Goal: Task Accomplishment & Management: Complete application form

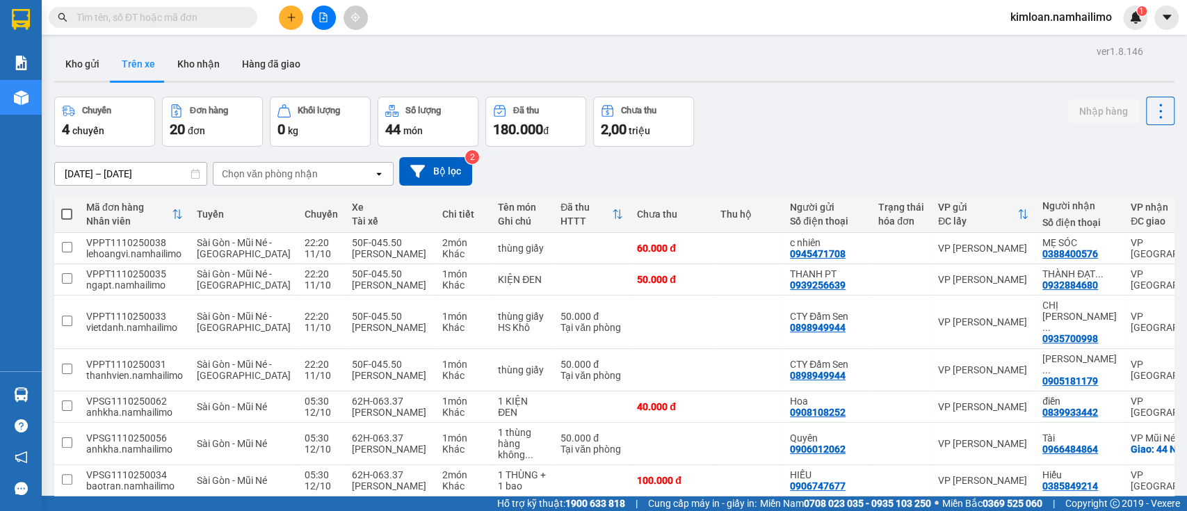
click at [134, 76] on button "Trên xe" at bounding box center [139, 63] width 56 height 33
click at [270, 168] on div "Chọn văn phòng nhận" at bounding box center [270, 174] width 96 height 14
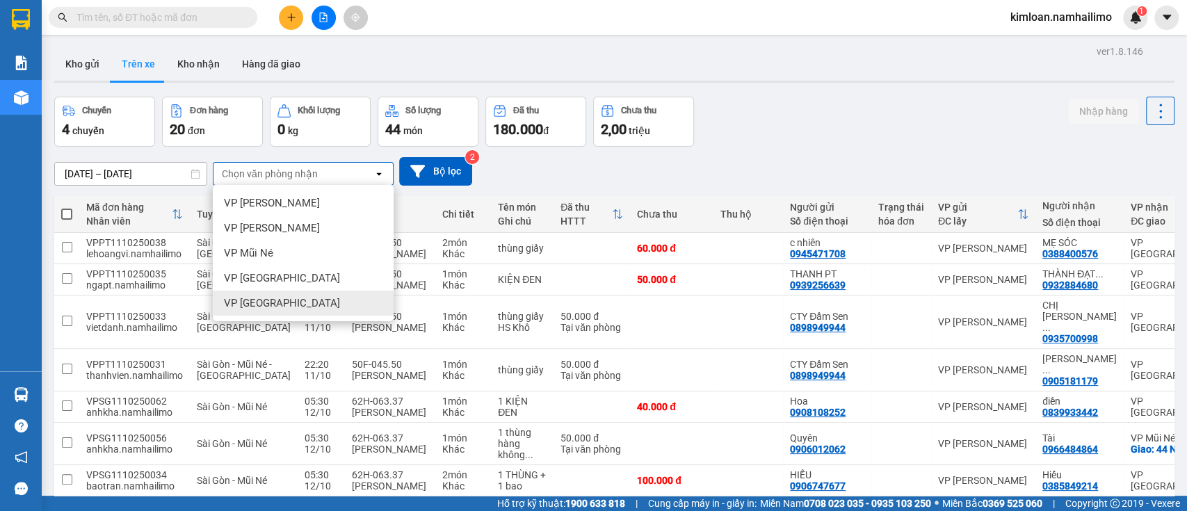
click at [305, 297] on div "VP [GEOGRAPHIC_DATA]" at bounding box center [303, 303] width 181 height 25
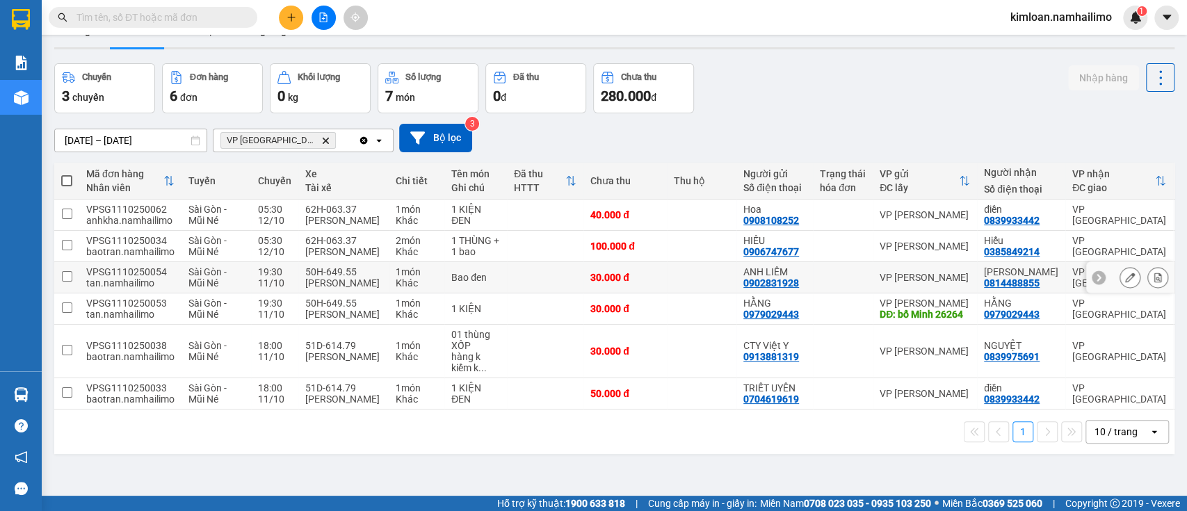
scroll to position [64, 0]
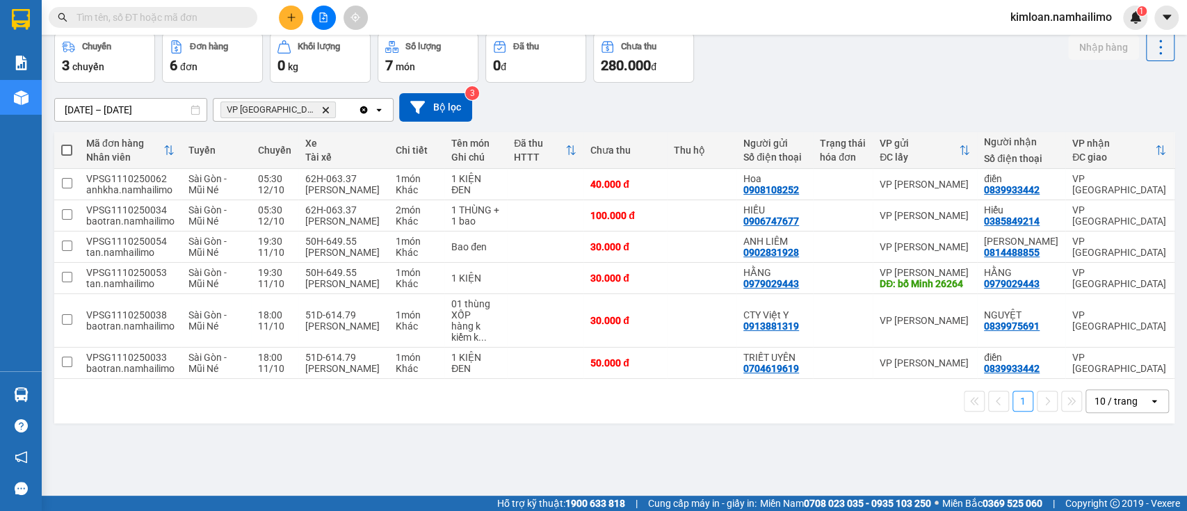
click at [623, 413] on div "1 10 / trang open" at bounding box center [614, 401] width 1109 height 24
click at [537, 413] on div "1 10 / trang open" at bounding box center [614, 401] width 1109 height 24
click at [511, 263] on td at bounding box center [545, 247] width 76 height 31
checkbox input "true"
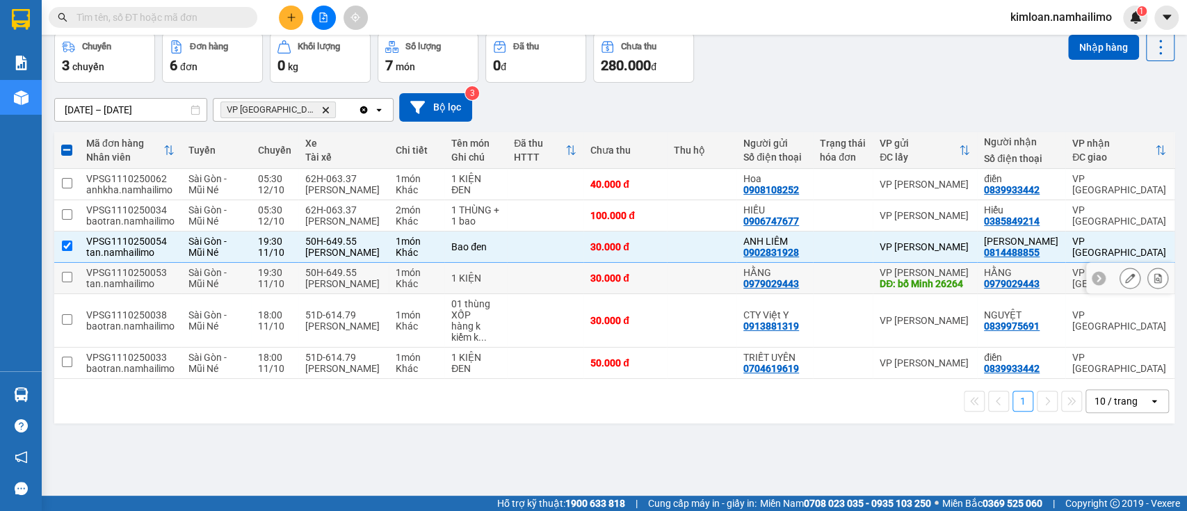
click at [503, 294] on td "1 KIỆN" at bounding box center [475, 278] width 63 height 31
checkbox input "true"
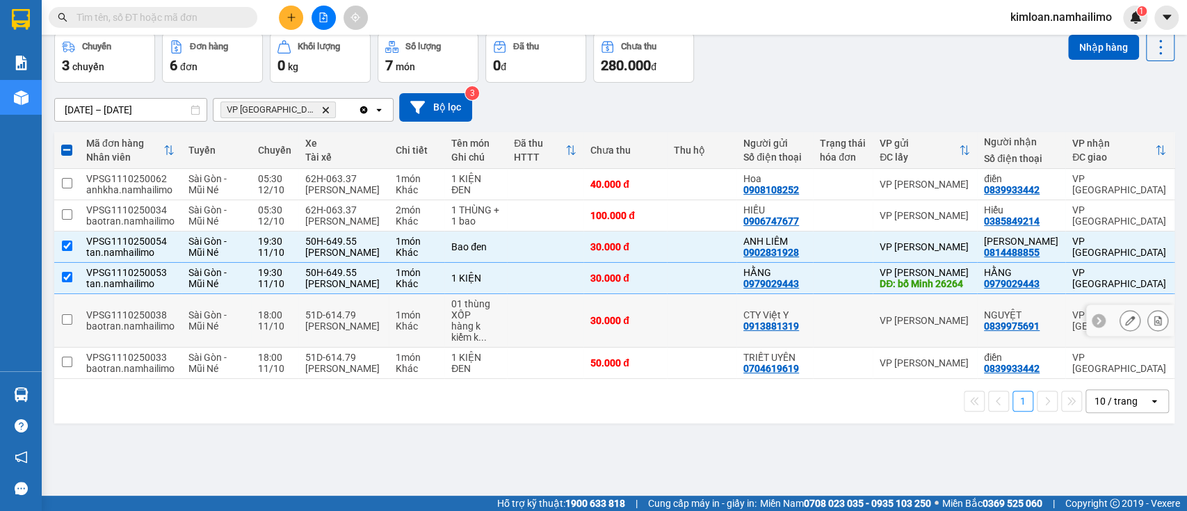
click at [503, 348] on td "01 thùng XỐP hàng k kiểm k ..." at bounding box center [475, 321] width 63 height 54
checkbox input "true"
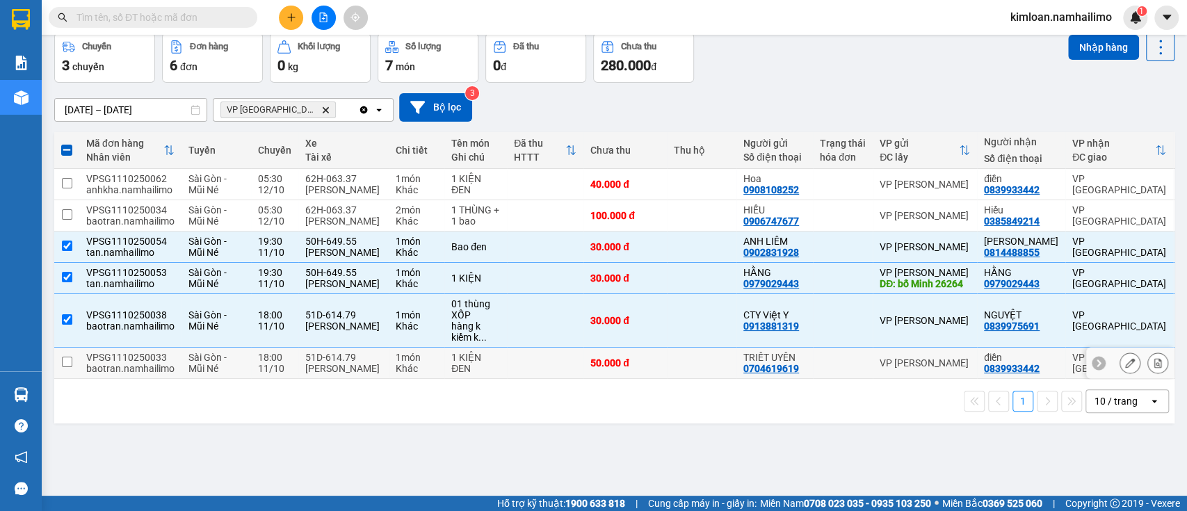
click at [514, 379] on td at bounding box center [545, 363] width 76 height 31
checkbox input "true"
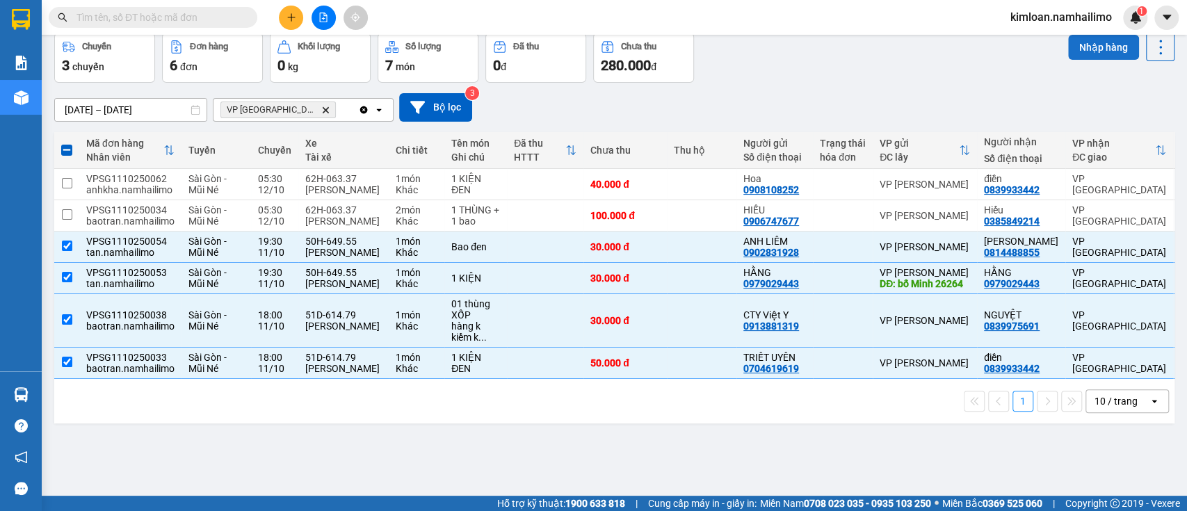
click at [1075, 50] on button "Nhập hàng" at bounding box center [1103, 47] width 71 height 25
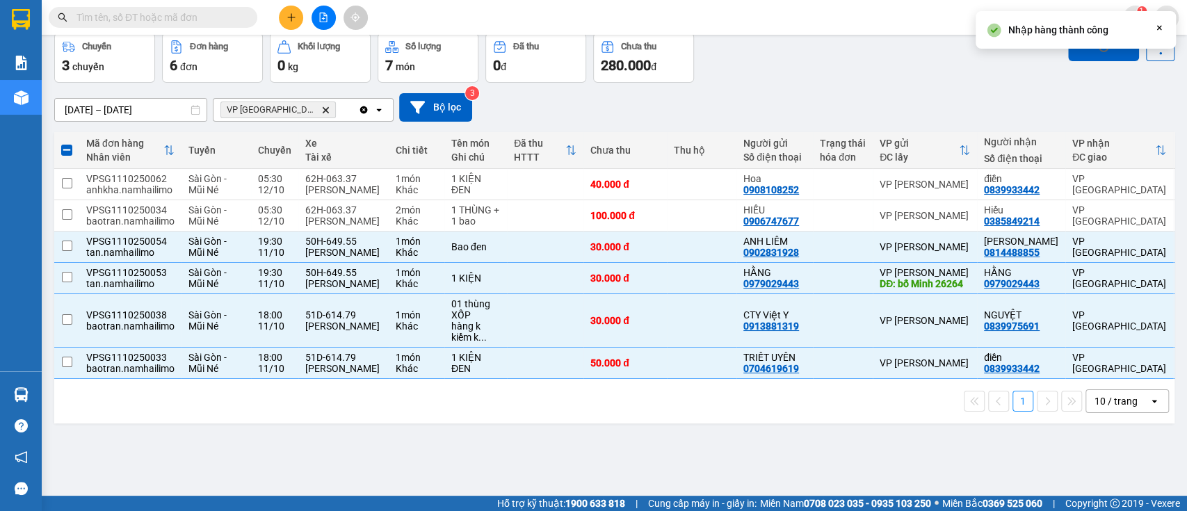
checkbox input "false"
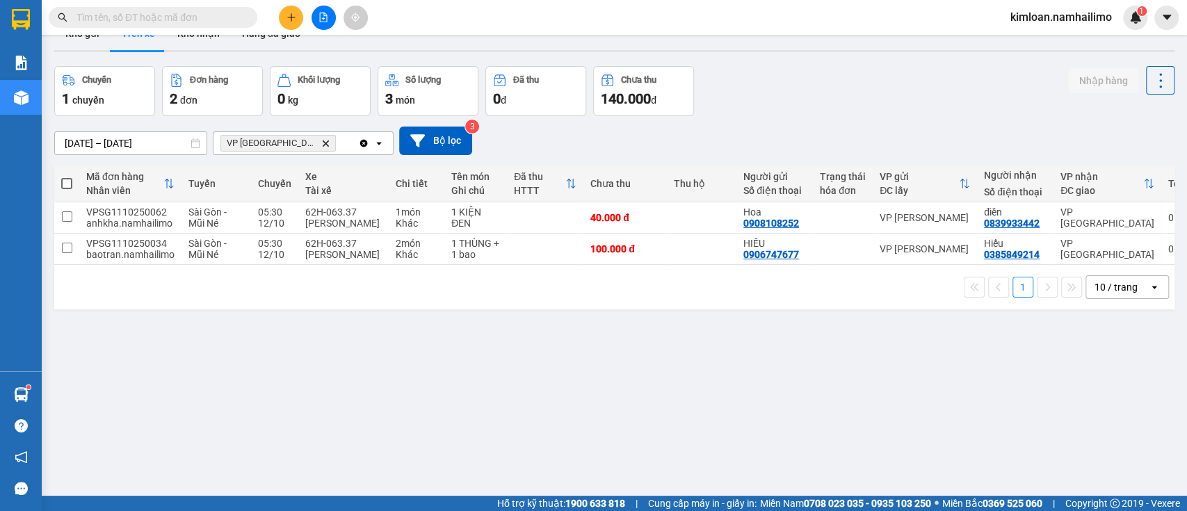
scroll to position [0, 0]
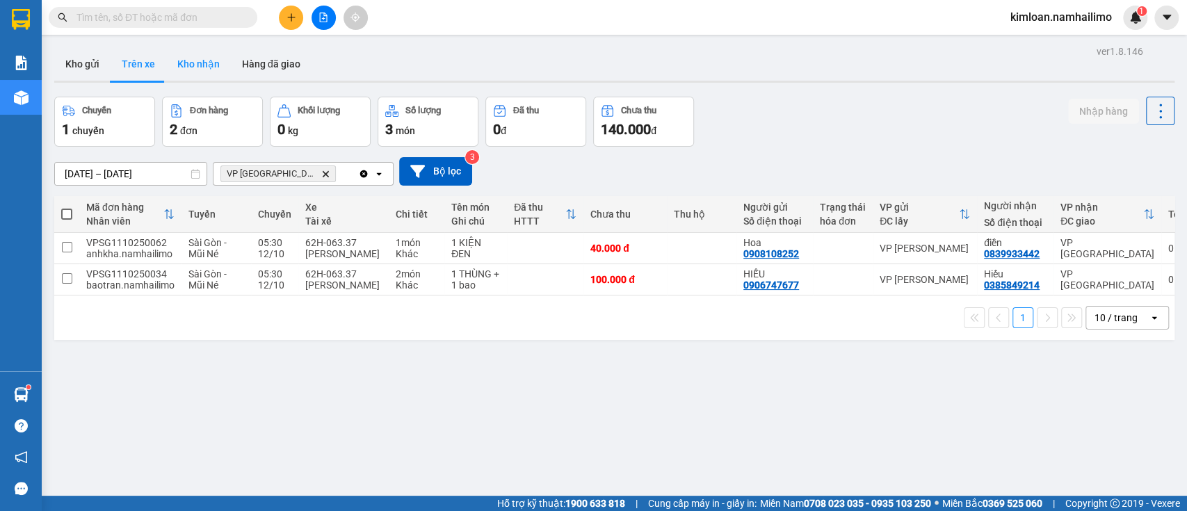
click at [217, 64] on button "Kho nhận" at bounding box center [198, 63] width 65 height 33
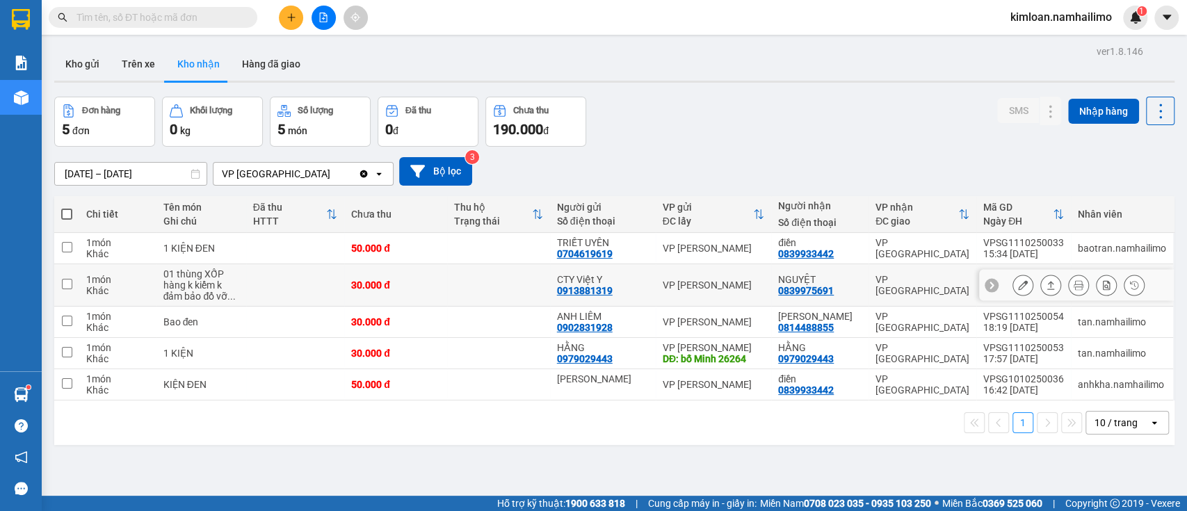
click at [668, 281] on div "VP [PERSON_NAME]" at bounding box center [714, 285] width 102 height 11
checkbox input "true"
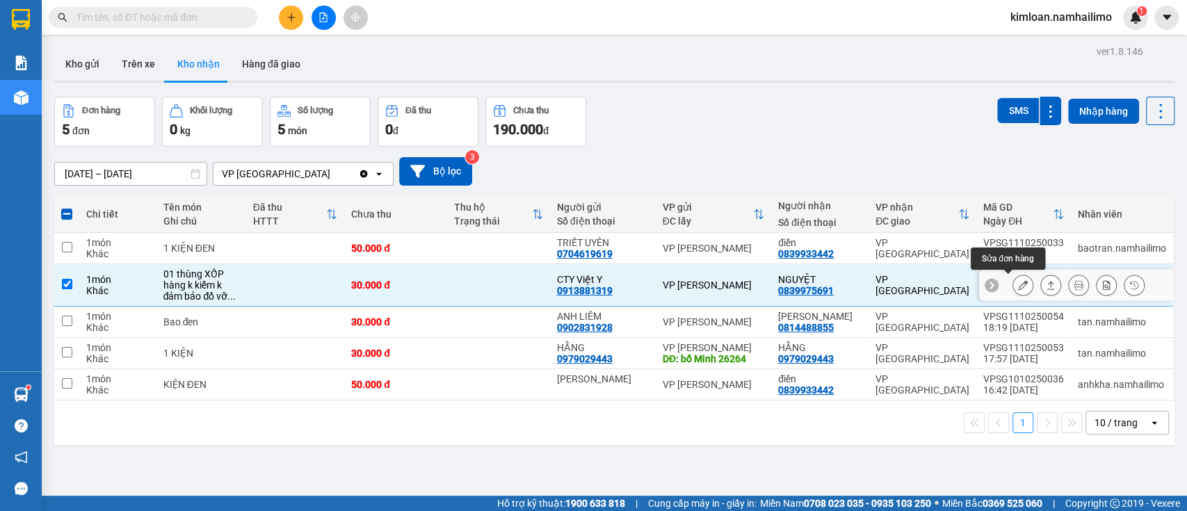
click at [1018, 285] on icon at bounding box center [1023, 285] width 10 height 10
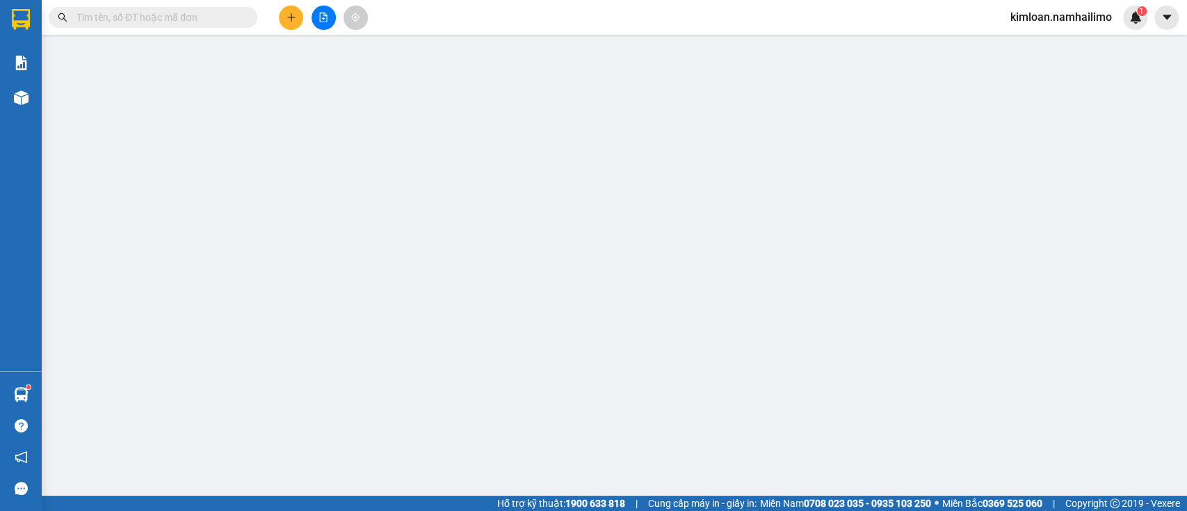
type input "0913881319"
type input "CTY Việt Y"
type input "0839975691"
type input "NGUYỆT"
type input "30.000"
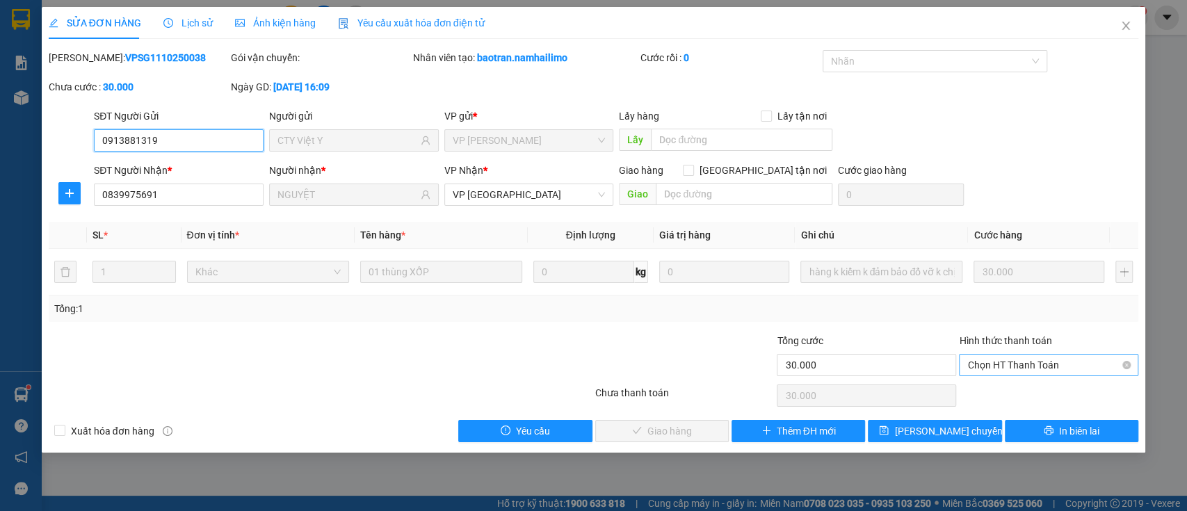
click at [990, 361] on span "Chọn HT Thanh Toán" at bounding box center [1048, 365] width 163 height 21
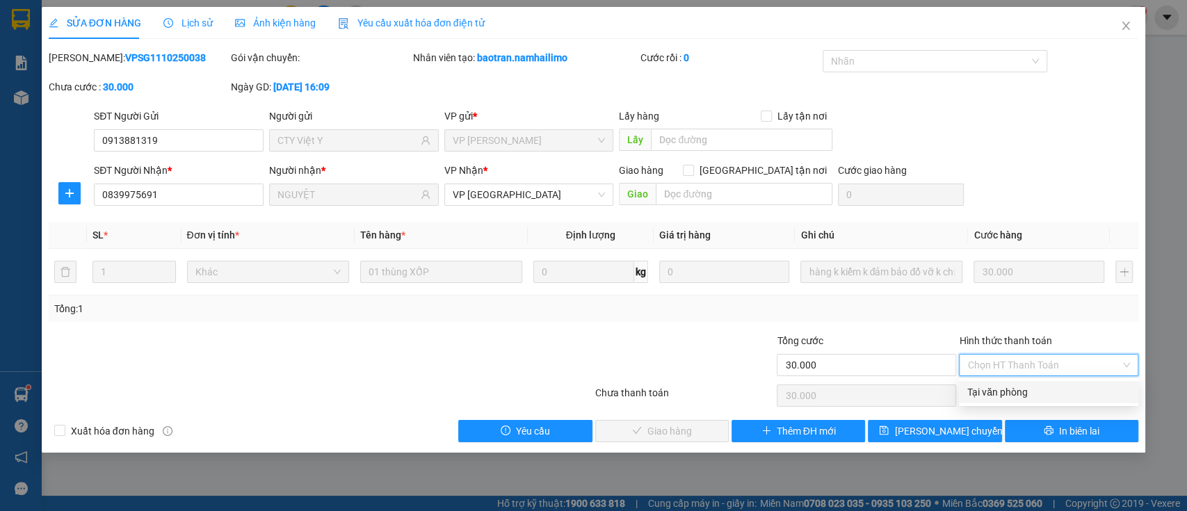
drag, startPoint x: 985, startPoint y: 385, endPoint x: 968, endPoint y: 389, distance: 17.2
click at [986, 385] on div "Tại văn phòng" at bounding box center [1048, 392] width 163 height 15
type input "0"
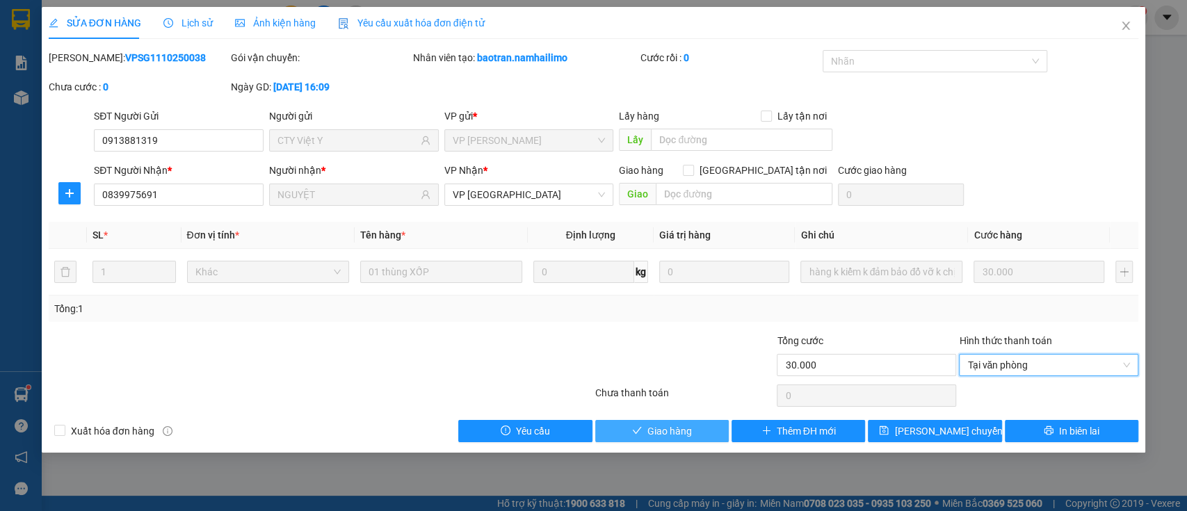
click at [682, 435] on span "Giao hàng" at bounding box center [669, 431] width 45 height 15
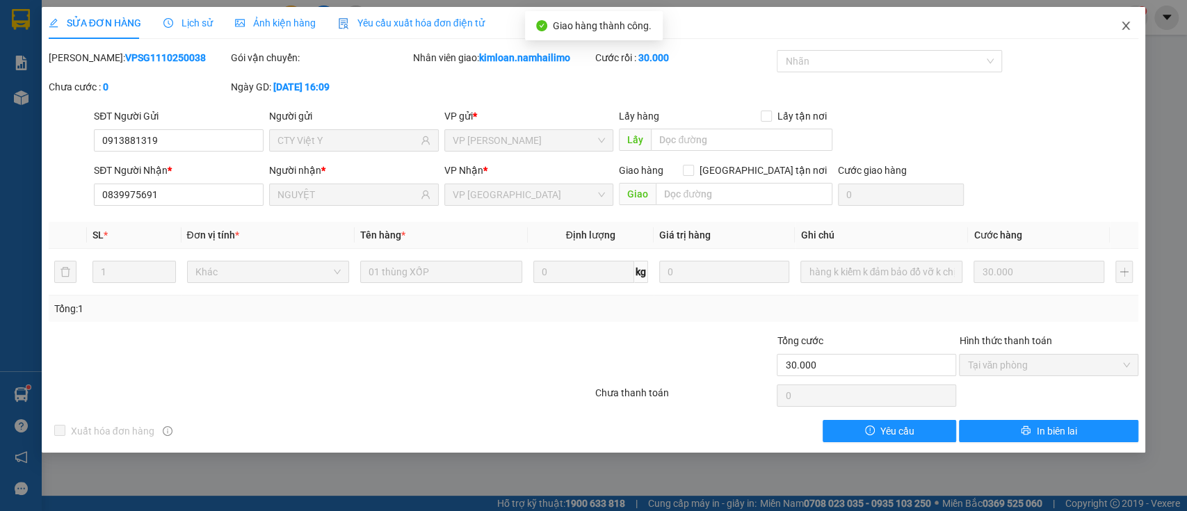
click at [1122, 22] on icon "close" at bounding box center [1125, 25] width 11 height 11
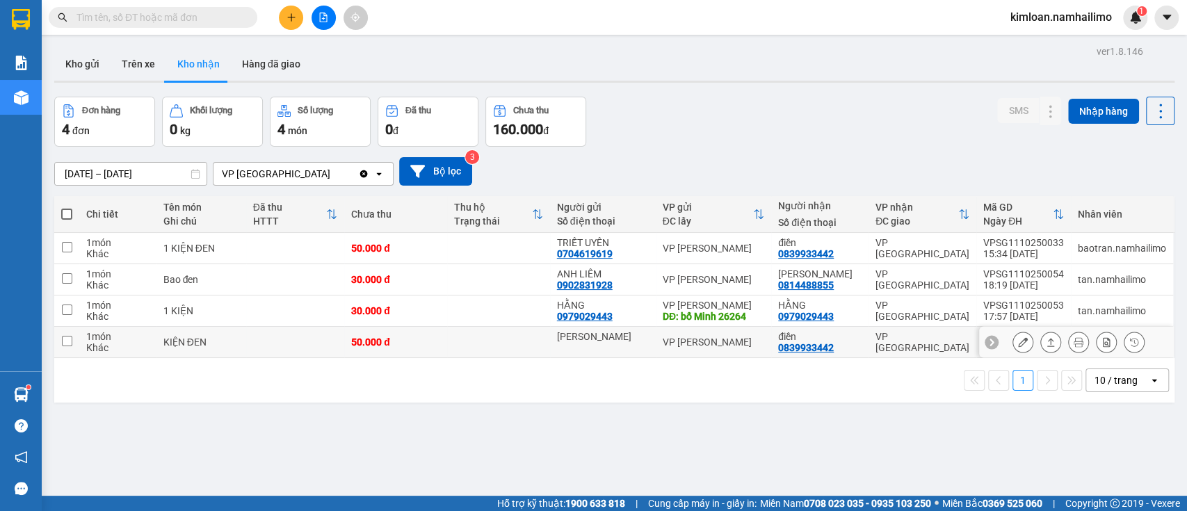
click at [608, 344] on div "[PERSON_NAME]" at bounding box center [603, 342] width 92 height 22
checkbox input "true"
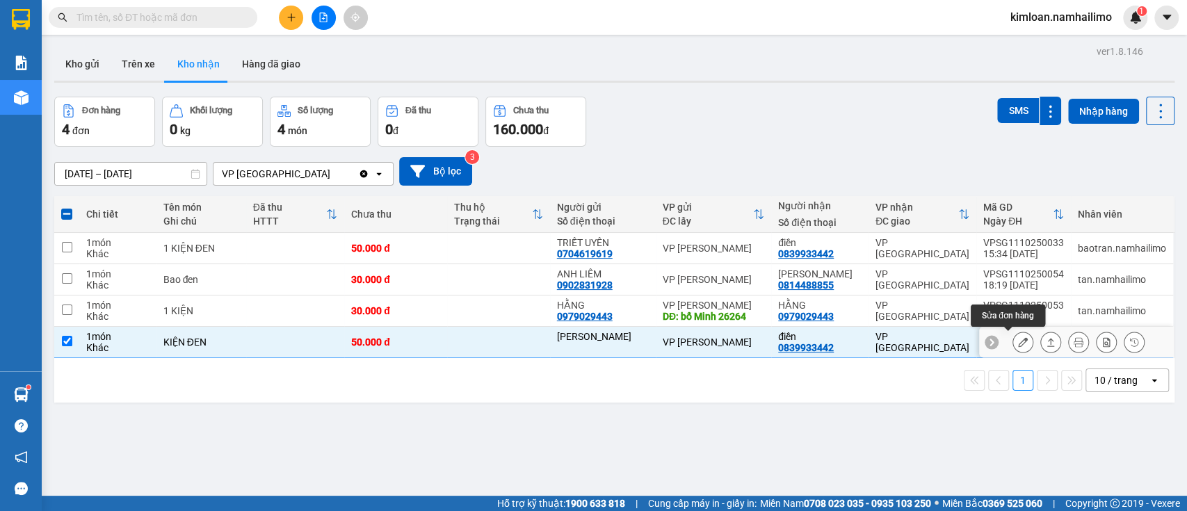
click at [1018, 346] on icon at bounding box center [1023, 342] width 10 height 10
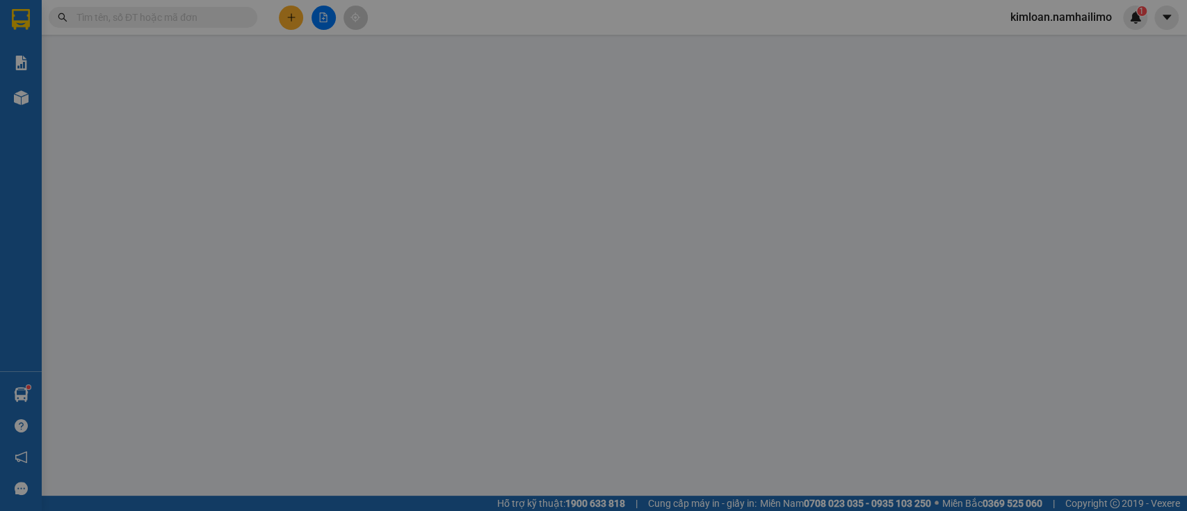
type input "[PERSON_NAME]"
type input "0839933442"
type input "điền"
type input "50.000"
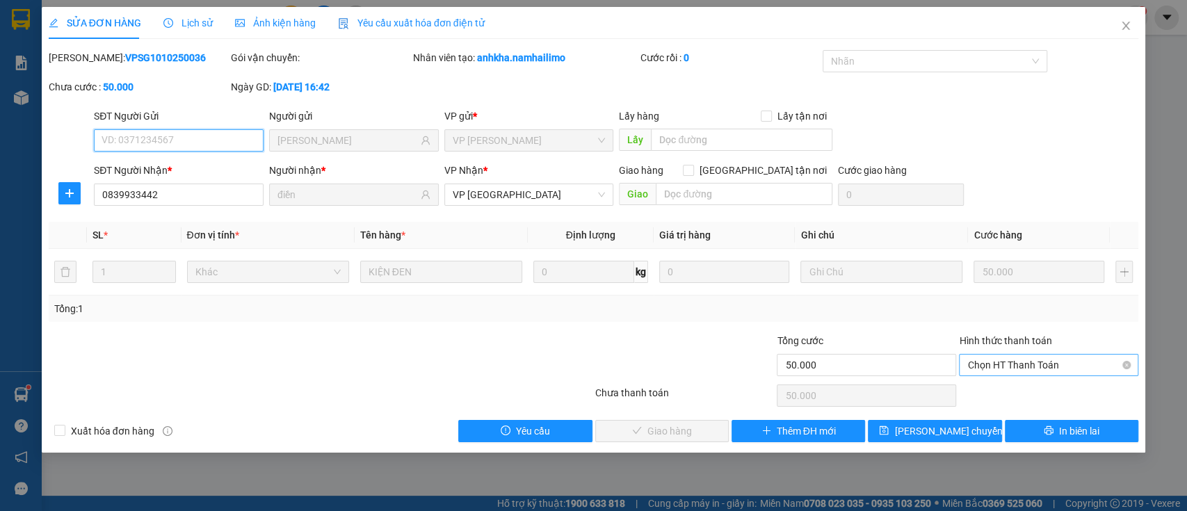
click at [1088, 369] on span "Chọn HT Thanh Toán" at bounding box center [1048, 365] width 163 height 21
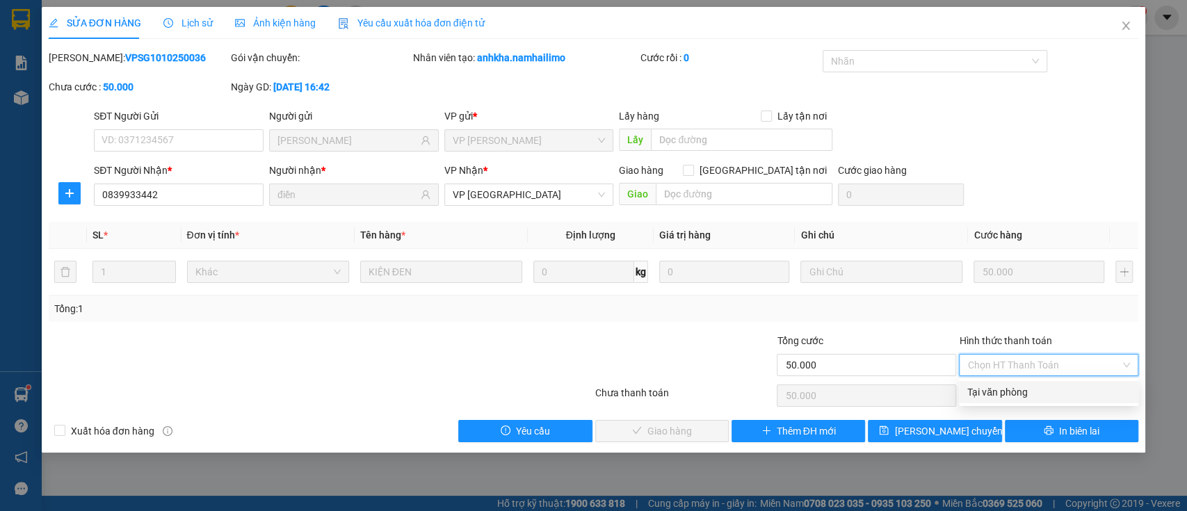
click at [1020, 397] on div "Tại văn phòng" at bounding box center [1048, 392] width 163 height 15
type input "0"
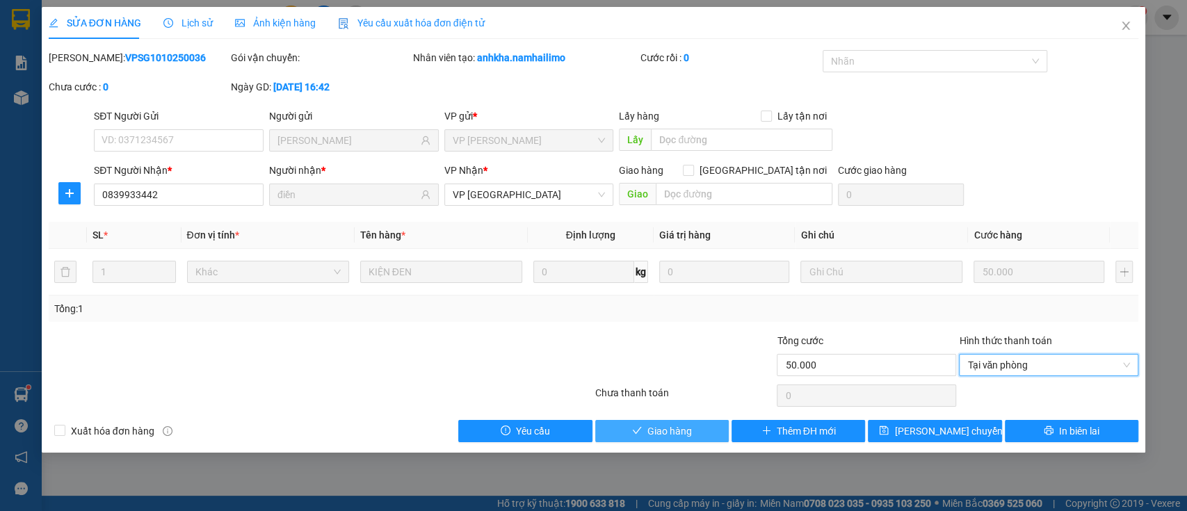
click at [682, 433] on span "Giao hàng" at bounding box center [669, 431] width 45 height 15
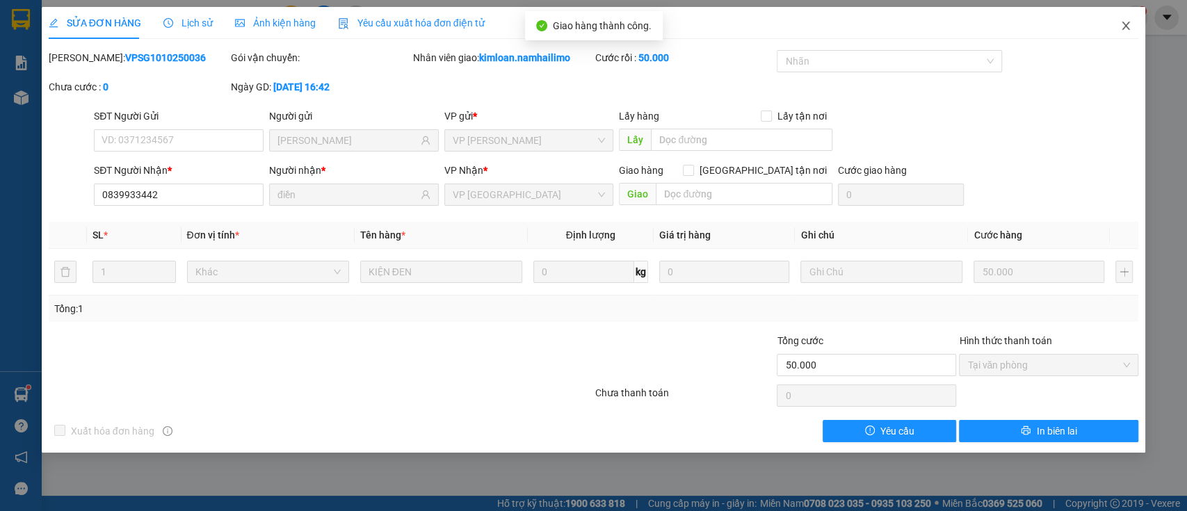
click at [1123, 26] on icon "close" at bounding box center [1125, 25] width 11 height 11
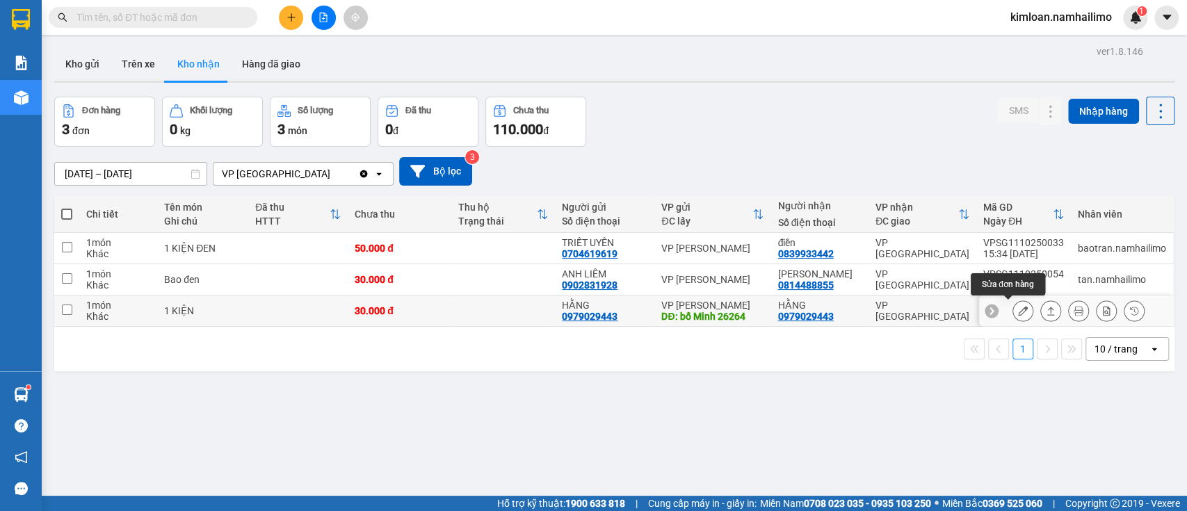
click at [1018, 308] on icon at bounding box center [1023, 311] width 10 height 10
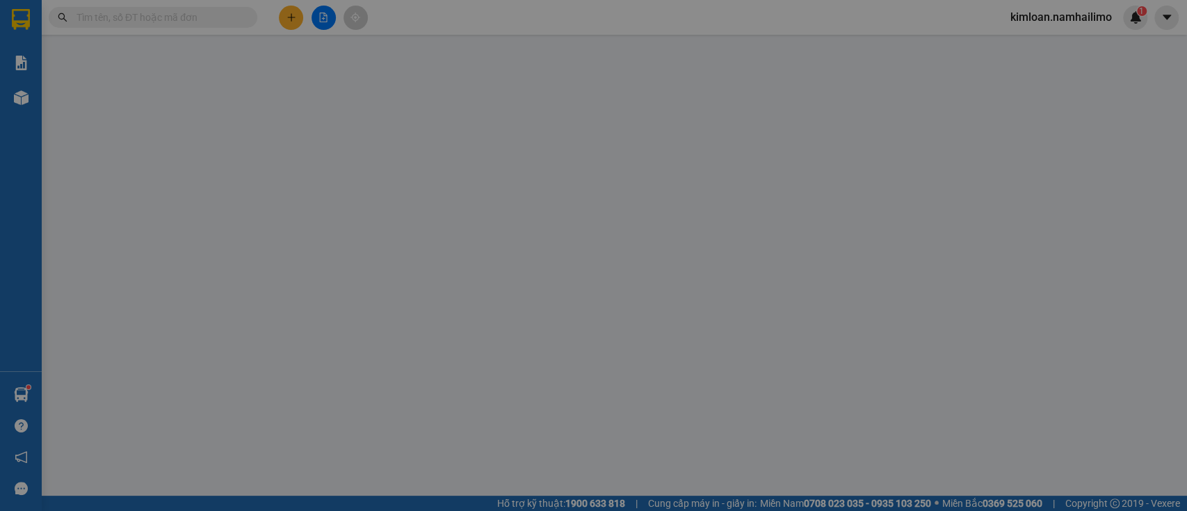
type input "0979029443"
type input "HẰNG"
type input "bố Minh 26264"
type input "0979029443"
type input "HẰNG"
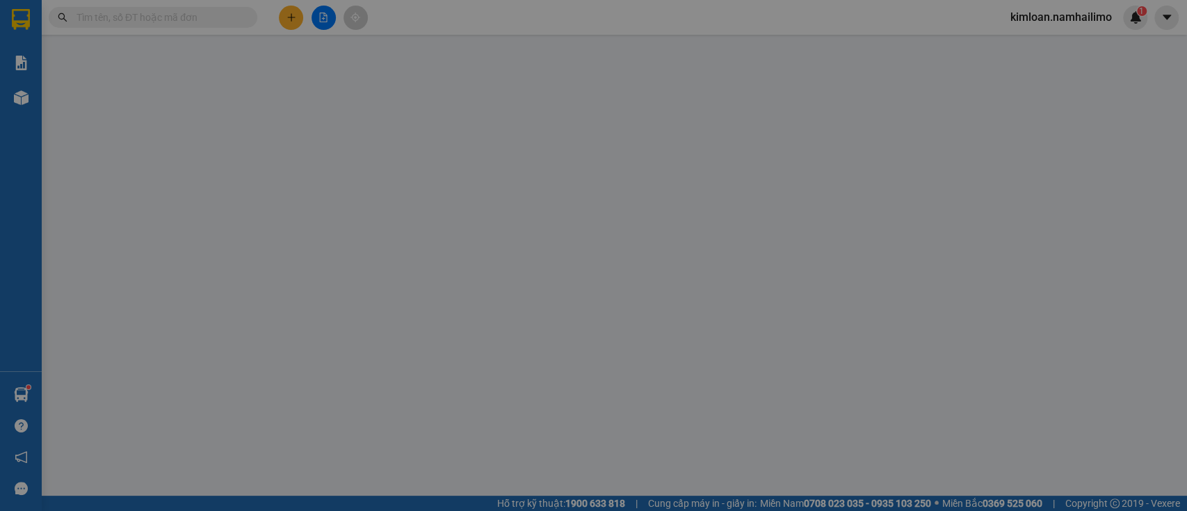
type input "30.000"
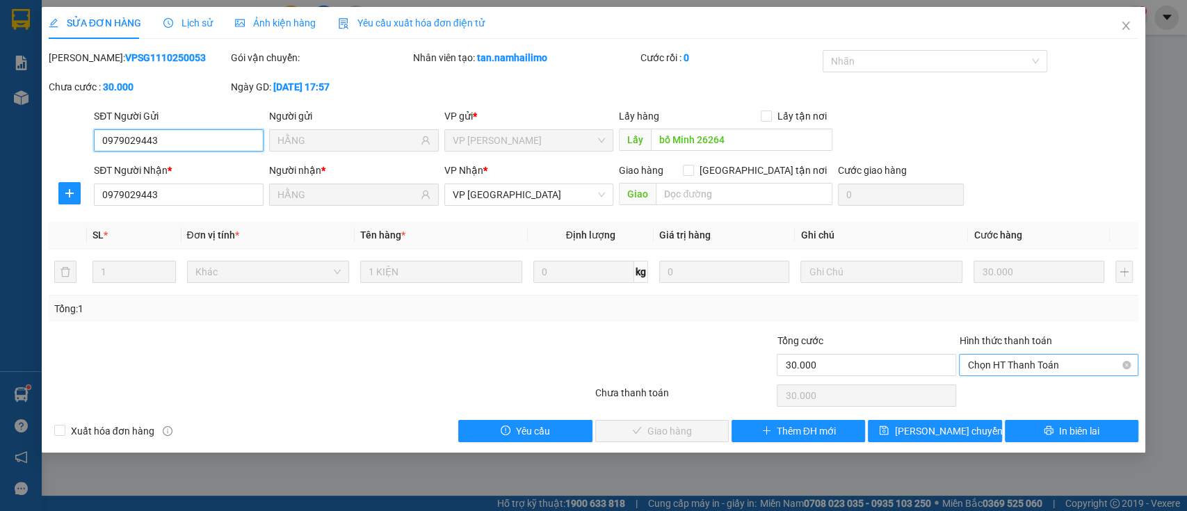
click at [1029, 366] on span "Chọn HT Thanh Toán" at bounding box center [1048, 365] width 163 height 21
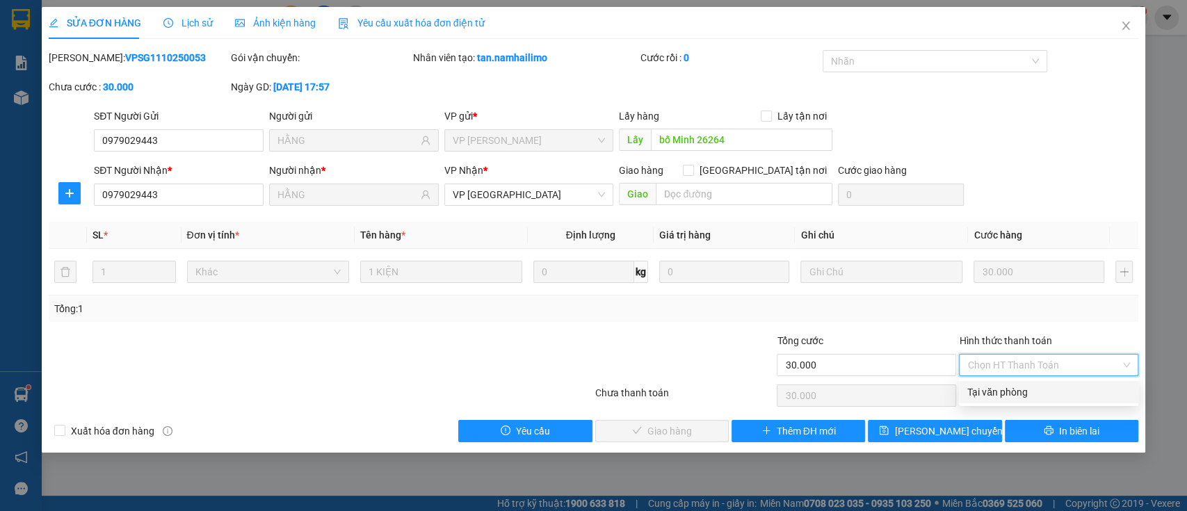
click at [1017, 396] on div "Tại văn phòng" at bounding box center [1048, 392] width 163 height 15
type input "0"
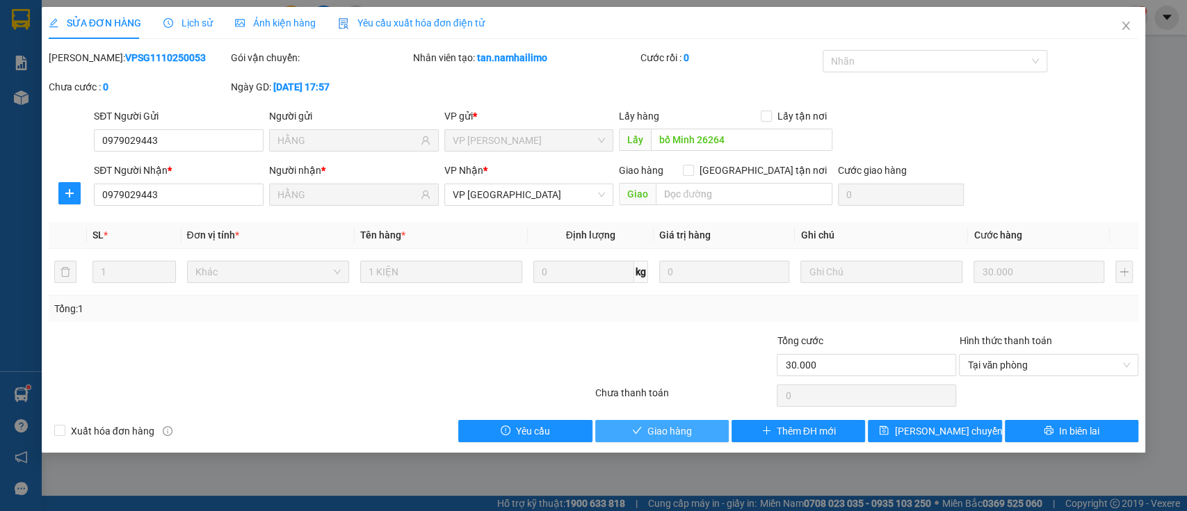
click at [680, 429] on span "Giao hàng" at bounding box center [669, 431] width 45 height 15
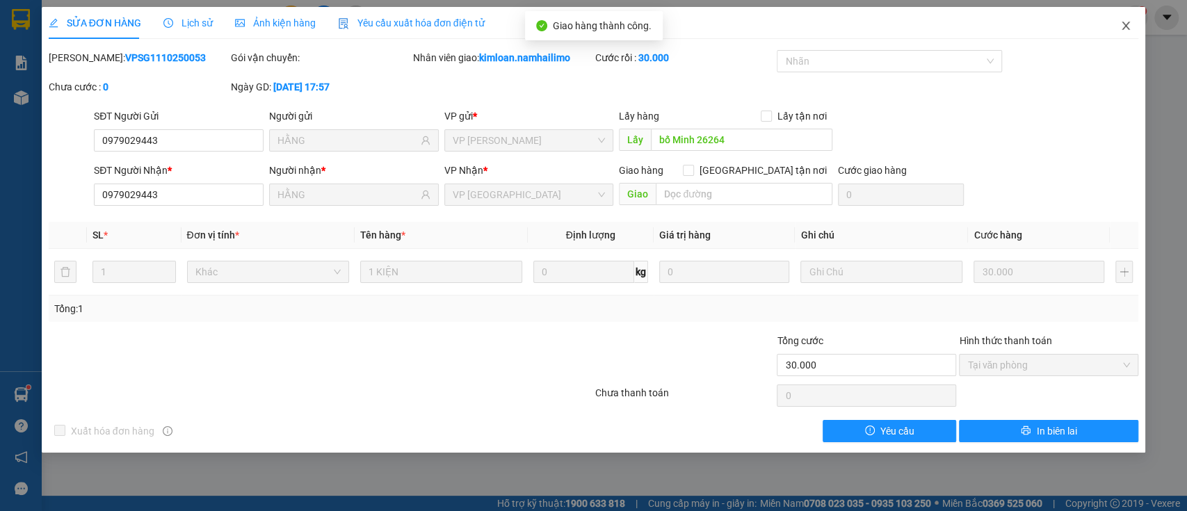
drag, startPoint x: 1122, startPoint y: 31, endPoint x: 1123, endPoint y: 41, distance: 9.8
click at [1123, 32] on span "Close" at bounding box center [1125, 26] width 39 height 39
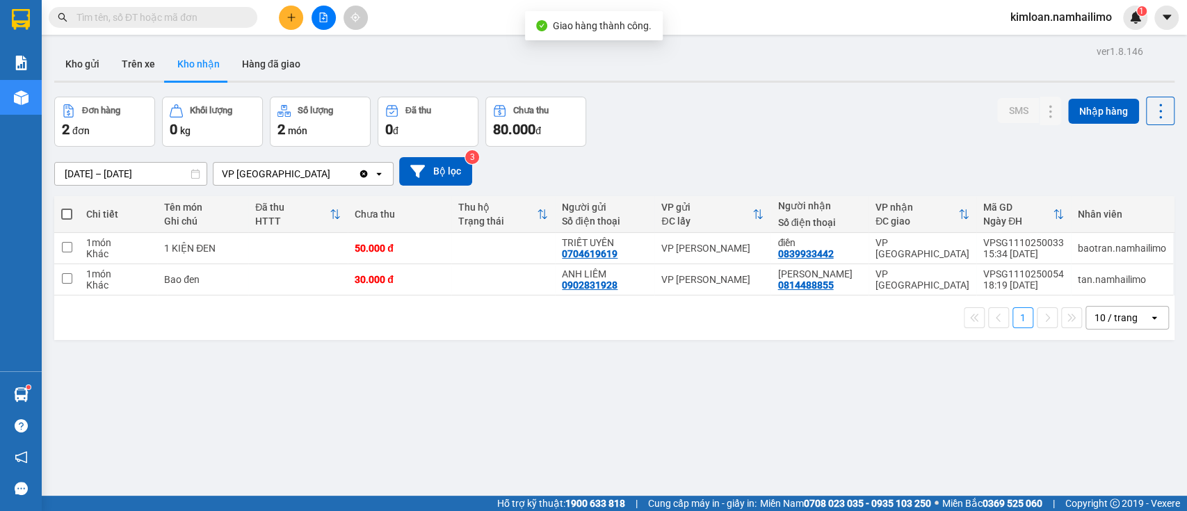
click at [795, 372] on div "ver 1.8.146 Kho gửi Trên xe Kho nhận Hàng đã giao Đơn hàng 2 đơn Khối lượng 0 k…" at bounding box center [614, 297] width 1131 height 511
click at [552, 377] on div "ver 1.8.146 Kho gửi Trên xe Kho nhận Hàng đã giao Đơn hàng 2 đơn Khối lượng 0 k…" at bounding box center [614, 297] width 1131 height 511
click at [588, 403] on div "ver 1.8.146 Kho gửi Trên xe Kho nhận Hàng đã giao Đơn hàng 2 đơn Khối lượng 0 k…" at bounding box center [614, 297] width 1131 height 511
click at [294, 18] on icon "plus" at bounding box center [292, 18] width 10 height 10
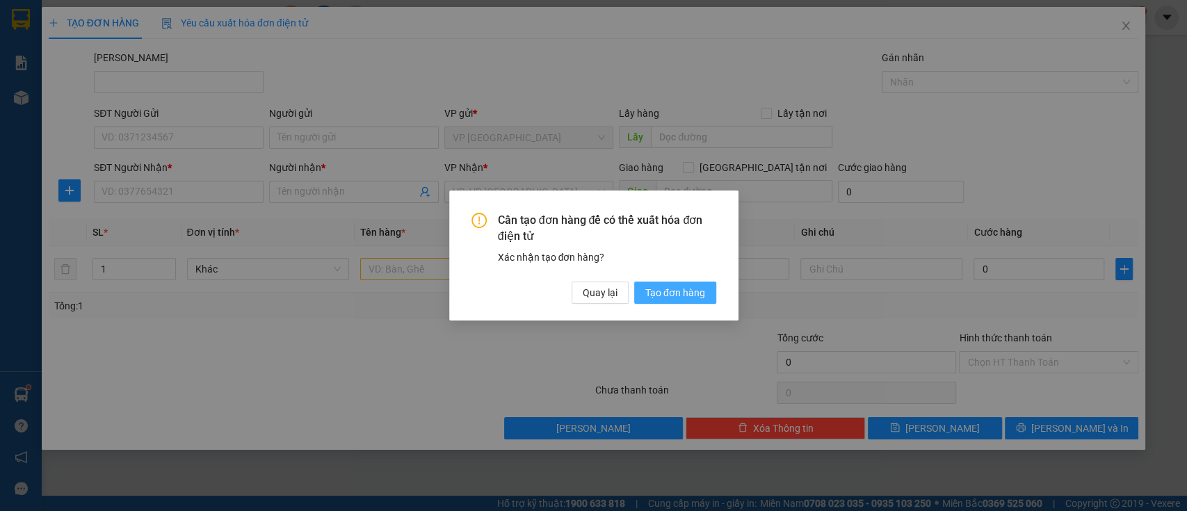
click at [666, 298] on span "Tạo đơn hàng" at bounding box center [675, 292] width 60 height 15
click at [667, 298] on span "Tạo đơn hàng" at bounding box center [675, 292] width 60 height 15
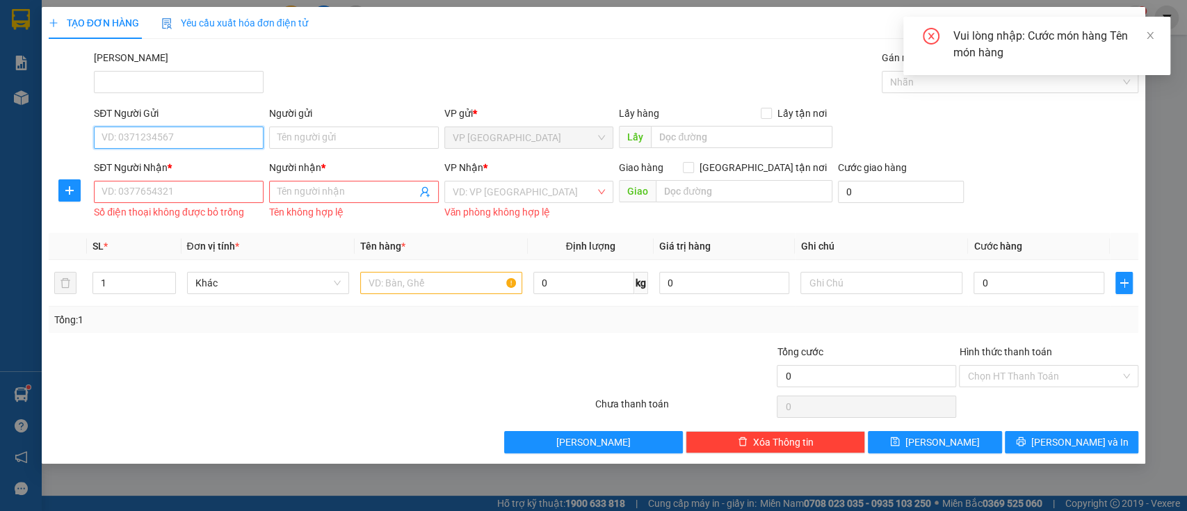
click at [200, 131] on input "SĐT Người Gửi" at bounding box center [179, 138] width 170 height 22
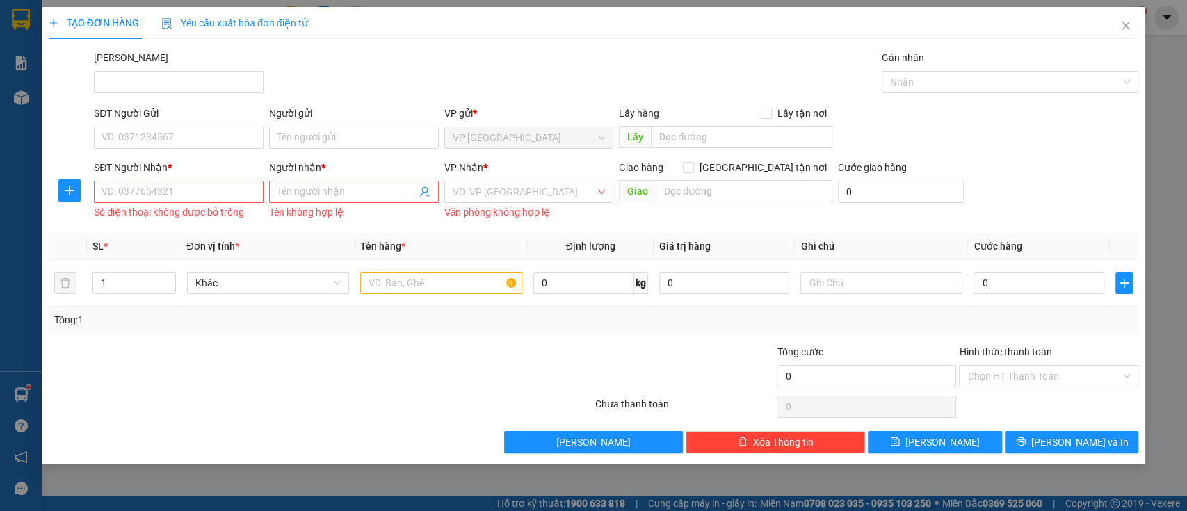
click at [259, 373] on div at bounding box center [229, 368] width 364 height 49
click at [234, 138] on input "SĐT Người Gửi" at bounding box center [179, 138] width 170 height 22
click at [216, 162] on div "0942285590 - LONG" at bounding box center [178, 165] width 153 height 15
type input "0942285590"
type input "LONG"
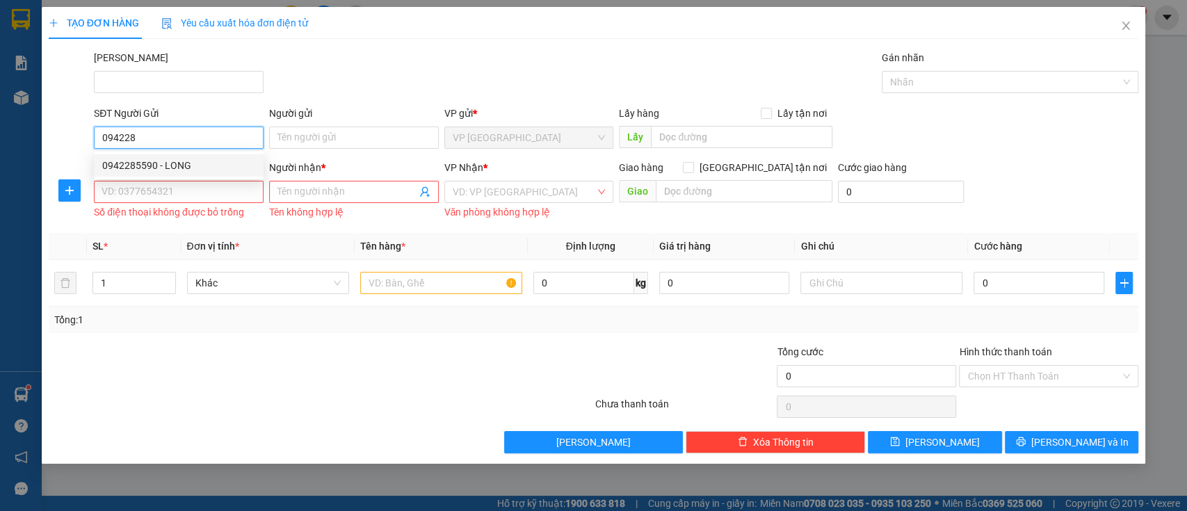
type input "0938288086"
type input "HÒA"
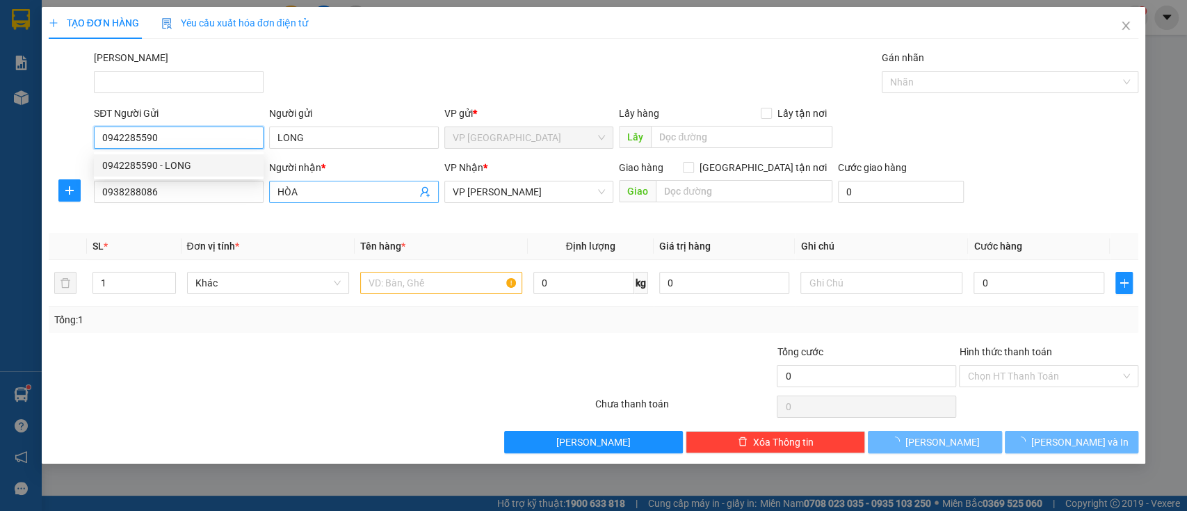
type input "50.000"
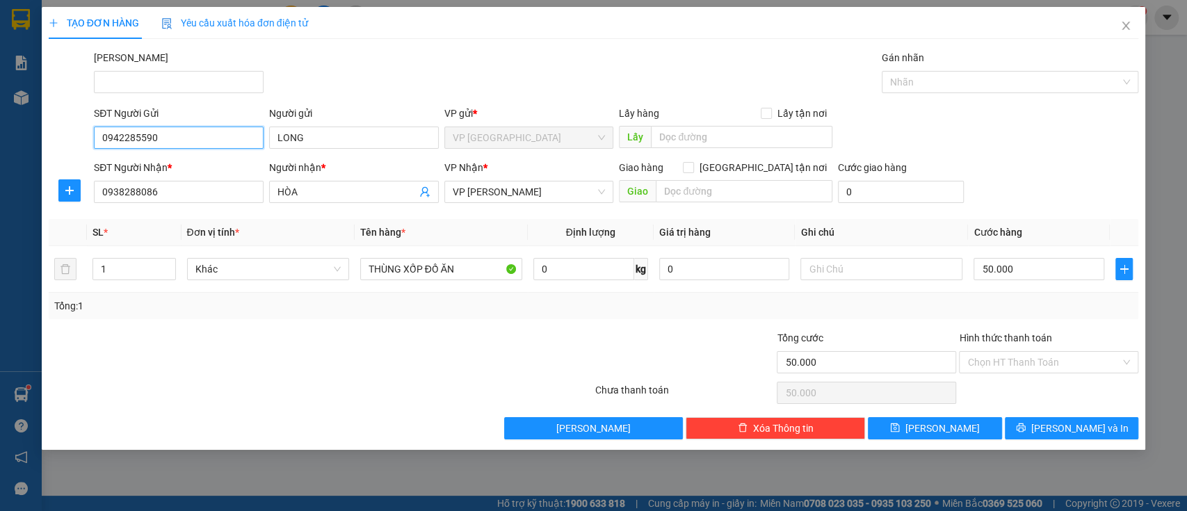
type input "0942285590"
click at [373, 356] on div at bounding box center [229, 354] width 364 height 49
click at [1038, 275] on input "50.000" at bounding box center [1039, 269] width 131 height 22
type input "0"
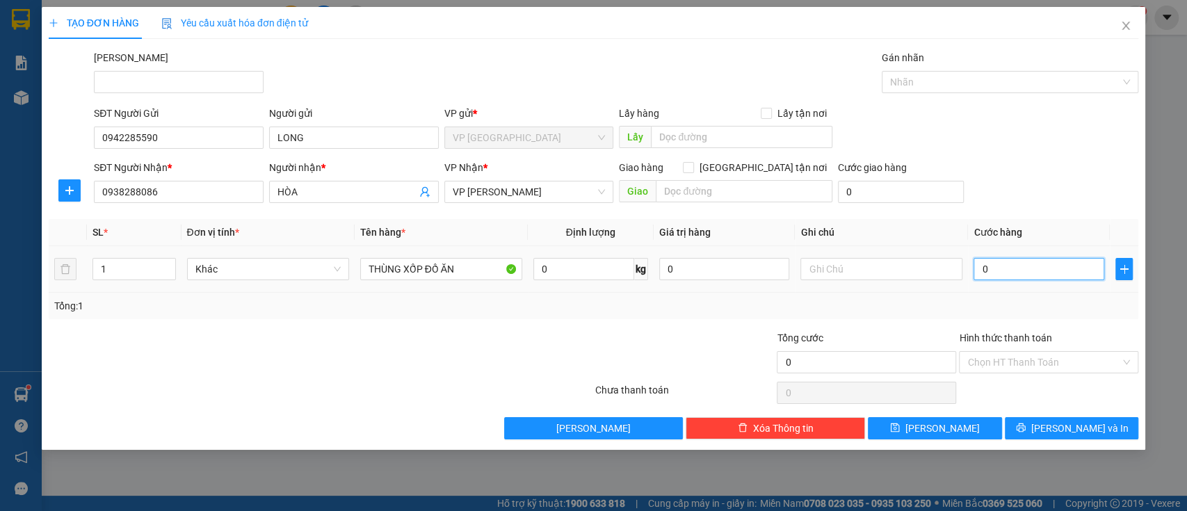
type input "0"
type input "3"
type input "0.030"
type input "30"
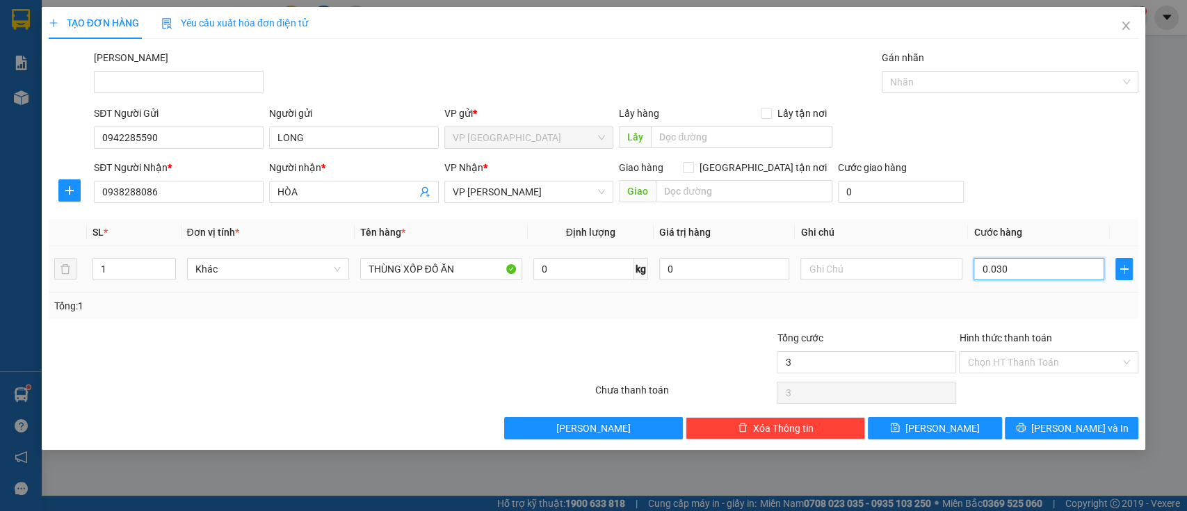
type input "30"
type input "0.030"
type input "30.000"
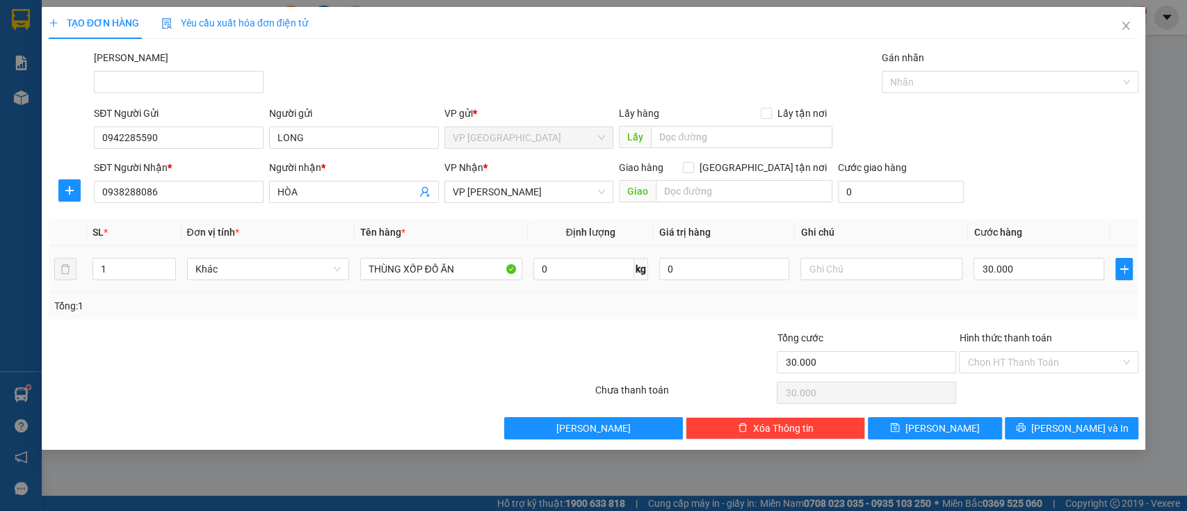
click at [1036, 310] on div "Tổng: 1" at bounding box center [593, 305] width 1079 height 15
click at [1031, 366] on input "Hình thức thanh toán" at bounding box center [1043, 362] width 153 height 21
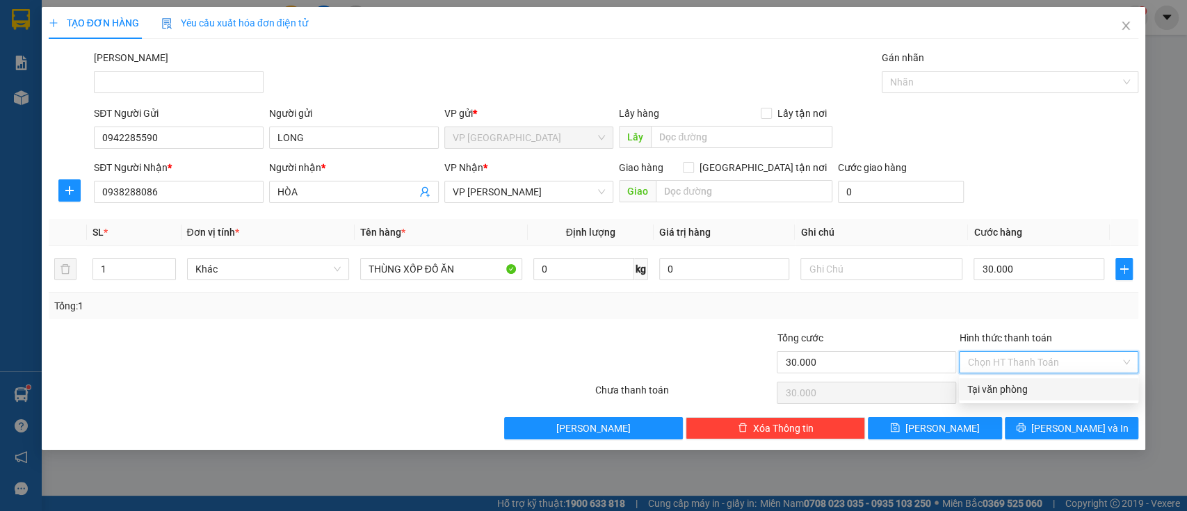
click at [1029, 387] on div "Tại văn phòng" at bounding box center [1048, 389] width 163 height 15
type input "0"
click at [911, 312] on div "Tổng: 1" at bounding box center [593, 305] width 1079 height 15
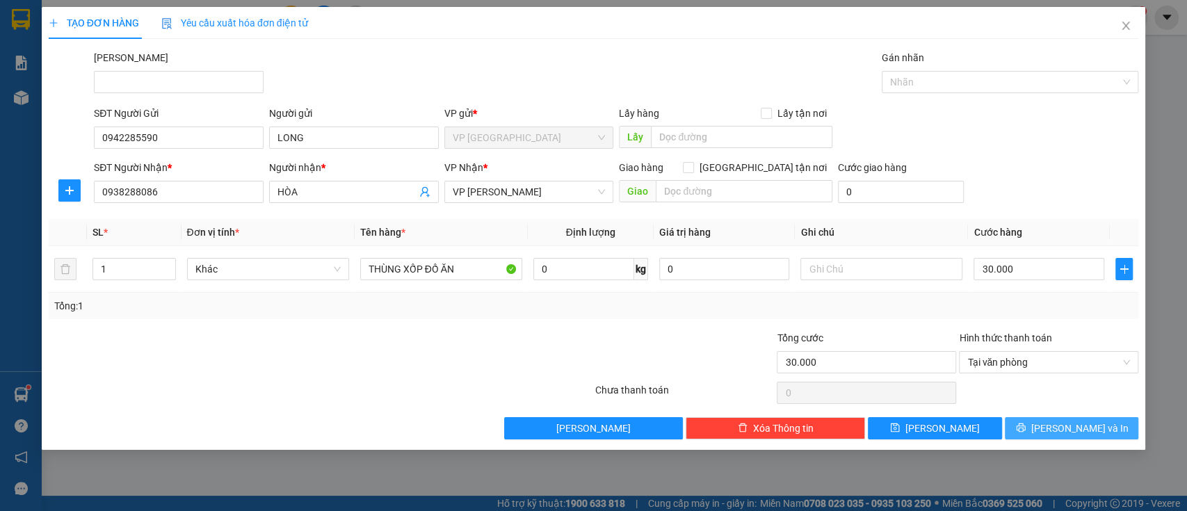
click at [1026, 429] on icon "printer" at bounding box center [1021, 428] width 10 height 10
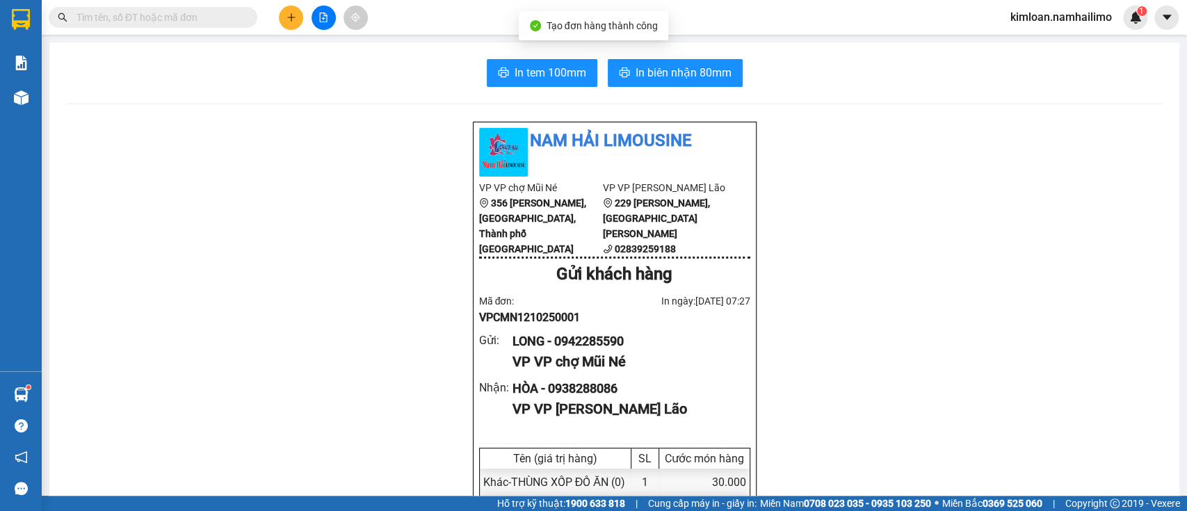
click at [600, 351] on div "LONG - 0942285590" at bounding box center [626, 341] width 226 height 19
copy div "0942285590"
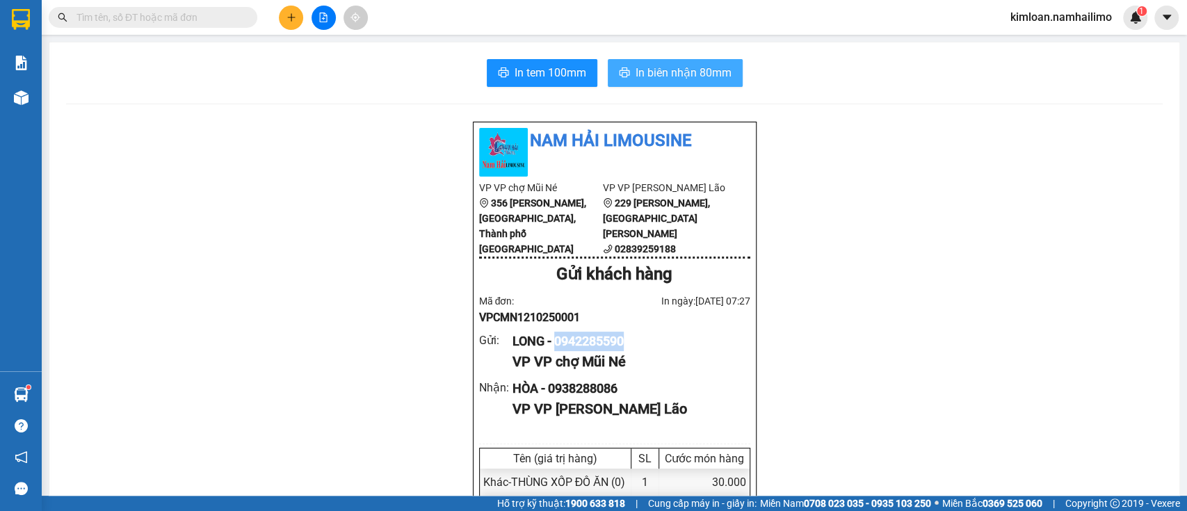
click at [654, 63] on button "In biên nhận 80mm" at bounding box center [675, 73] width 135 height 28
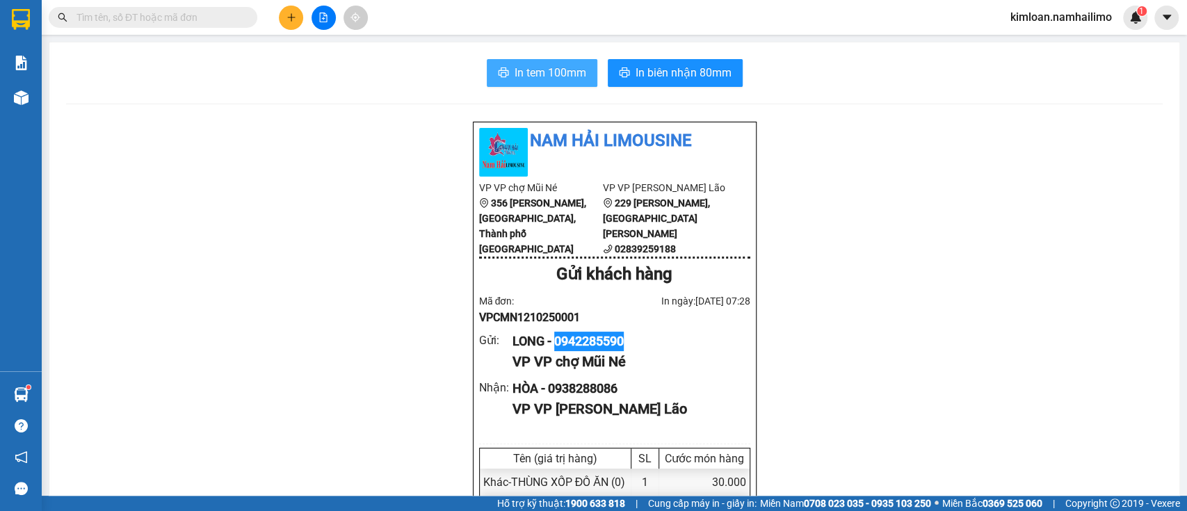
click at [539, 72] on span "In tem 100mm" at bounding box center [551, 72] width 72 height 17
click at [559, 74] on span "In tem 100mm" at bounding box center [551, 72] width 72 height 17
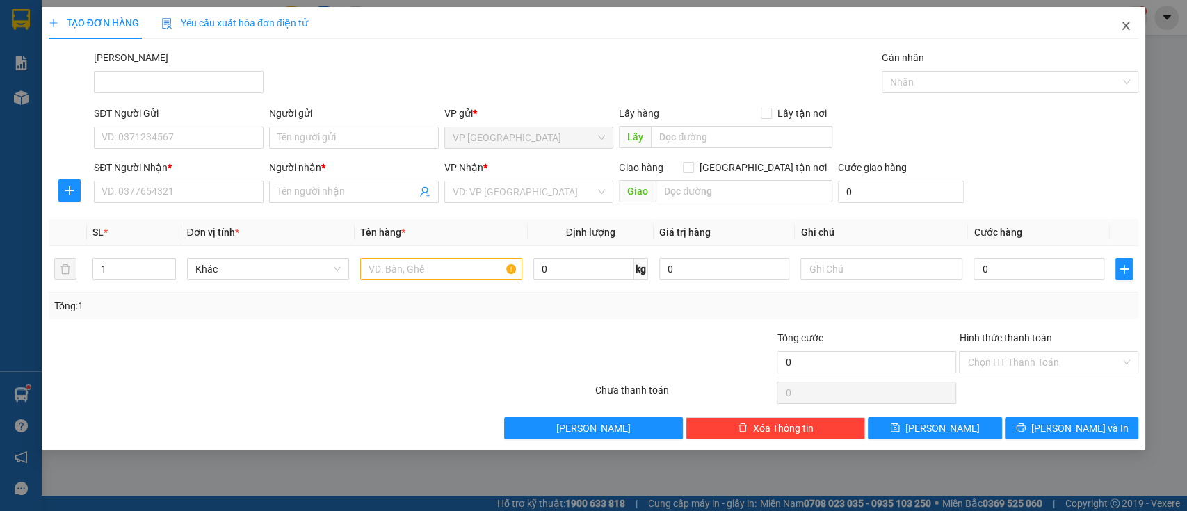
click at [1128, 25] on icon "close" at bounding box center [1125, 25] width 11 height 11
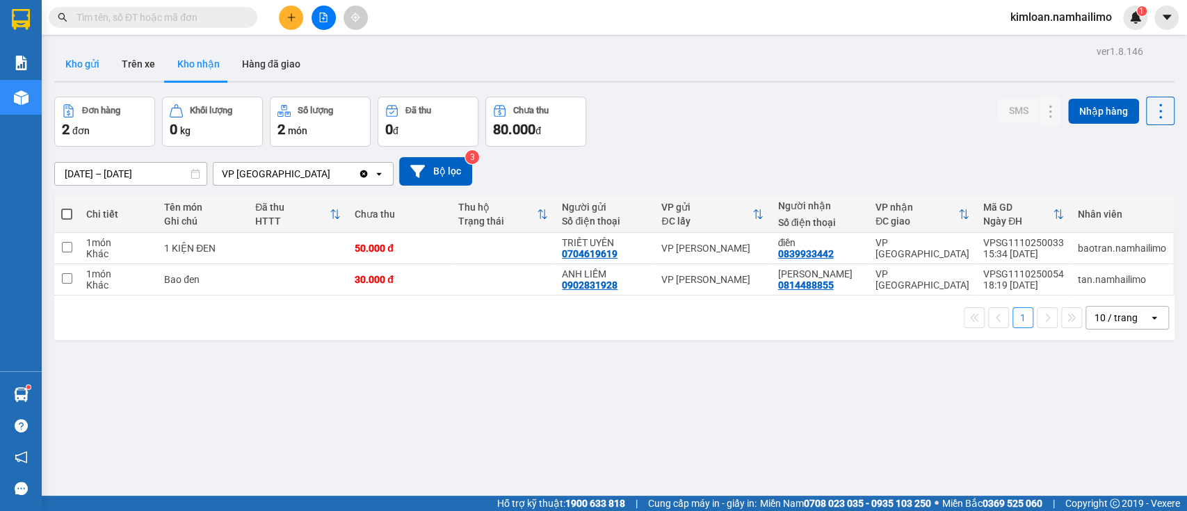
click at [95, 68] on button "Kho gửi" at bounding box center [82, 63] width 56 height 33
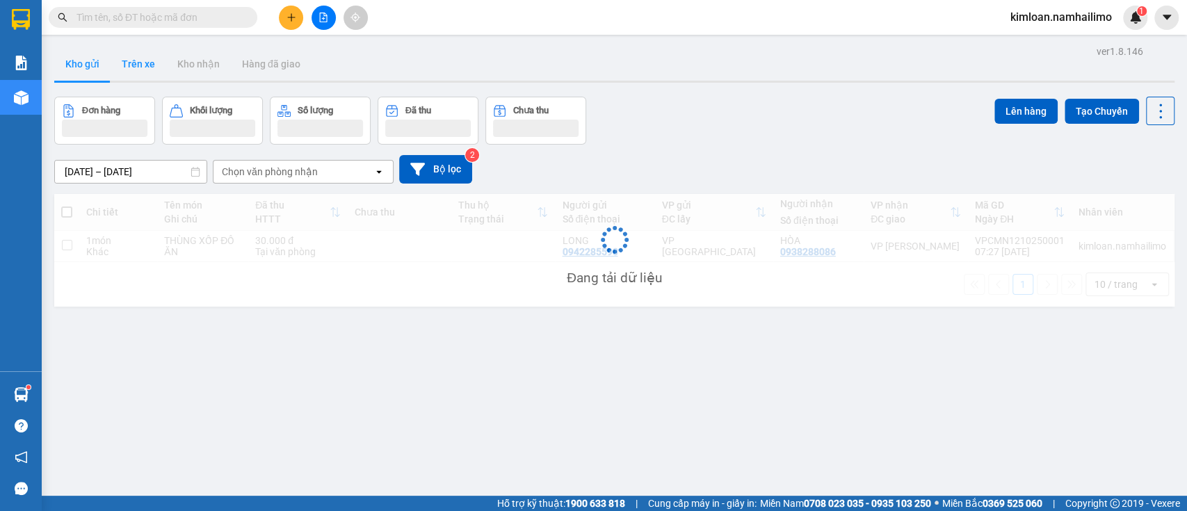
click at [142, 65] on button "Trên xe" at bounding box center [139, 63] width 56 height 33
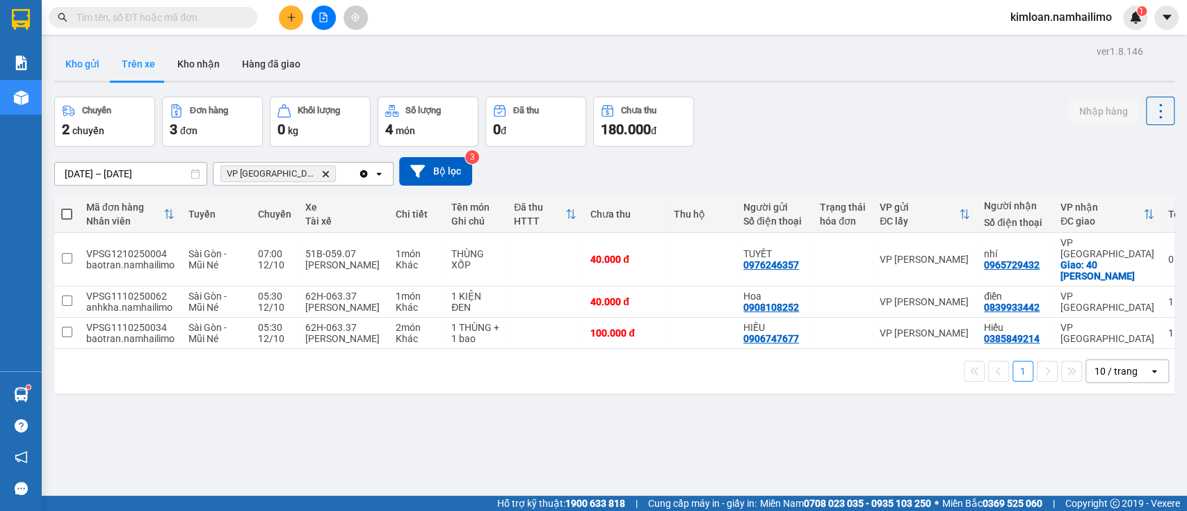
click at [89, 53] on button "Kho gửi" at bounding box center [82, 63] width 56 height 33
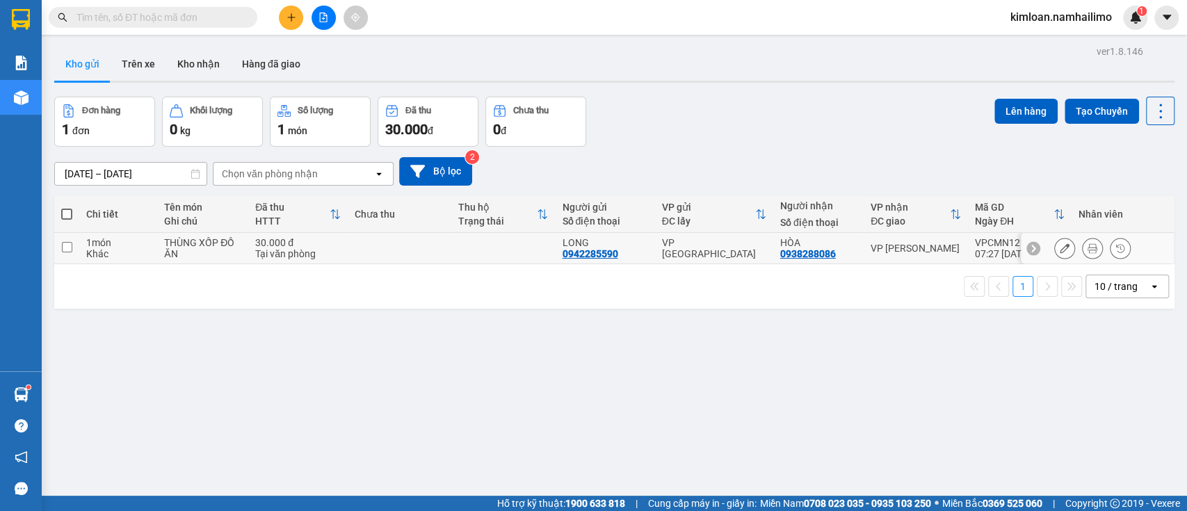
click at [375, 249] on td at bounding box center [400, 248] width 104 height 31
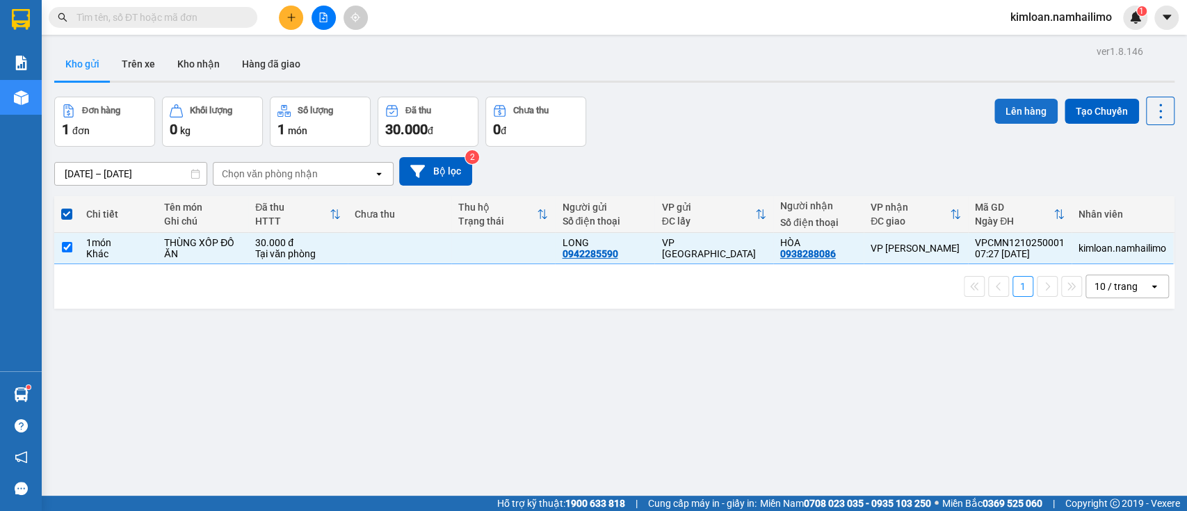
click at [1042, 105] on button "Lên hàng" at bounding box center [1025, 111] width 63 height 25
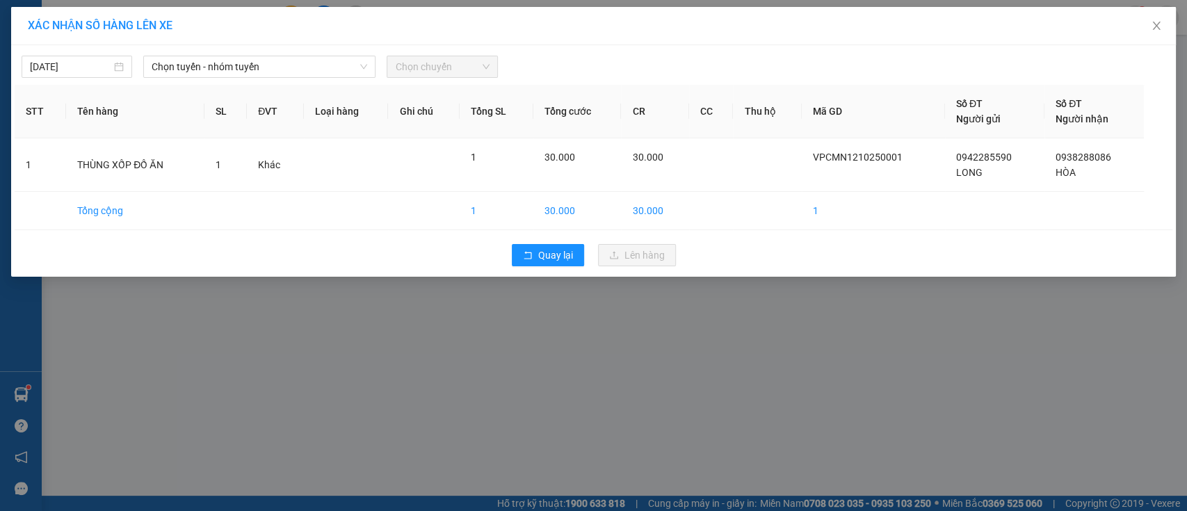
drag, startPoint x: 223, startPoint y: 64, endPoint x: 216, endPoint y: 80, distance: 17.4
click at [223, 66] on span "Chọn tuyến - nhóm tuyến" at bounding box center [260, 66] width 216 height 21
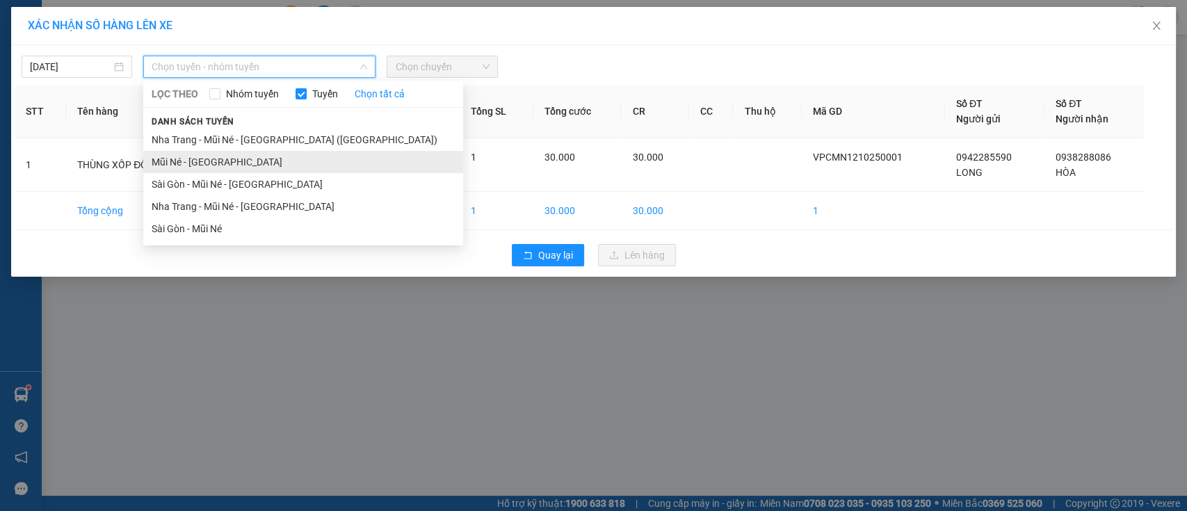
click at [193, 166] on li "Mũi Né - [GEOGRAPHIC_DATA]" at bounding box center [303, 162] width 320 height 22
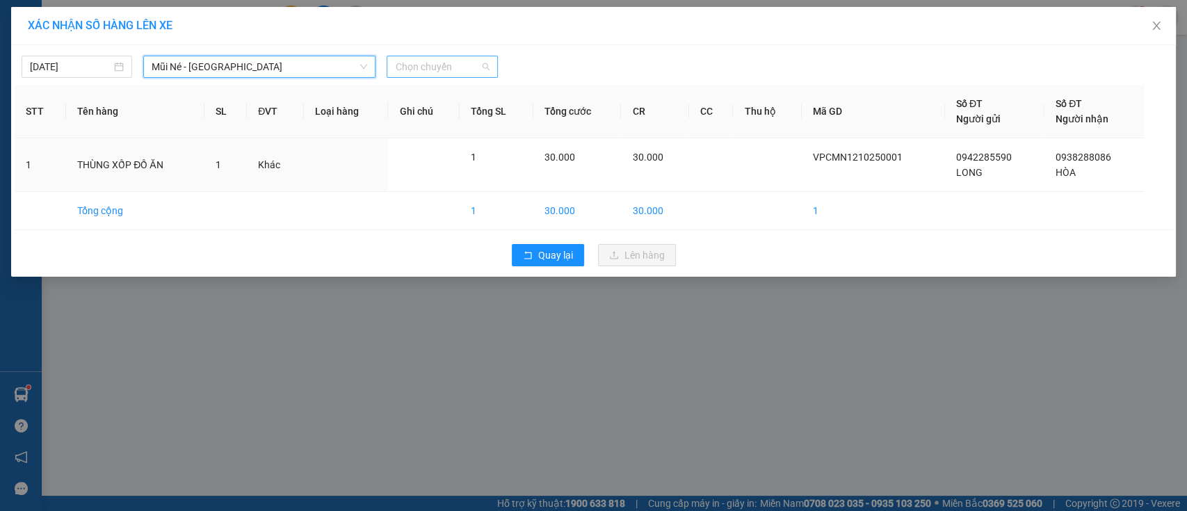
click at [424, 61] on span "Chọn chuyến" at bounding box center [442, 66] width 94 height 21
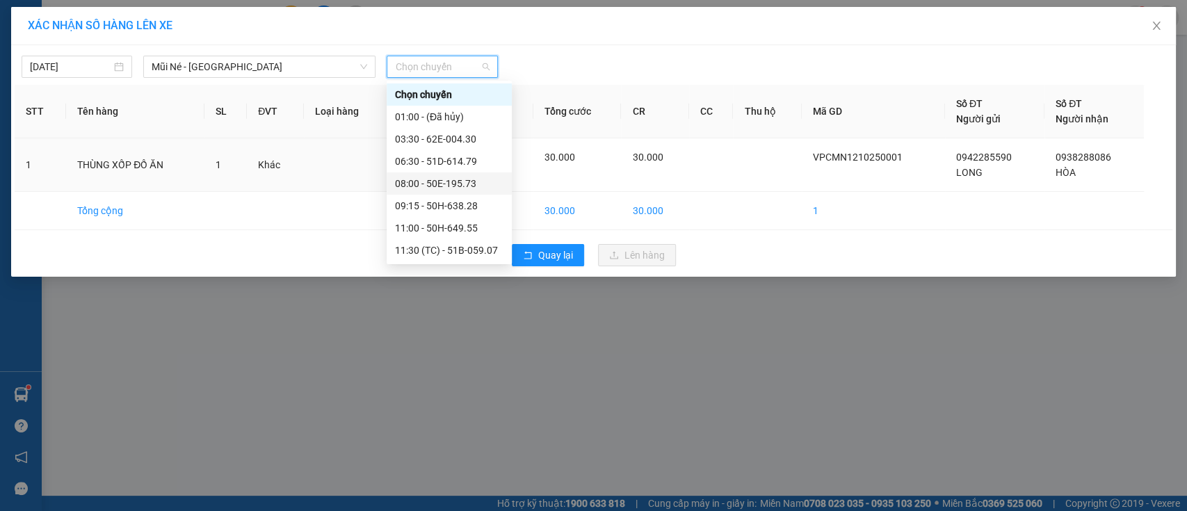
click at [440, 181] on div "08:00 - 50E-195.73" at bounding box center [449, 183] width 108 height 15
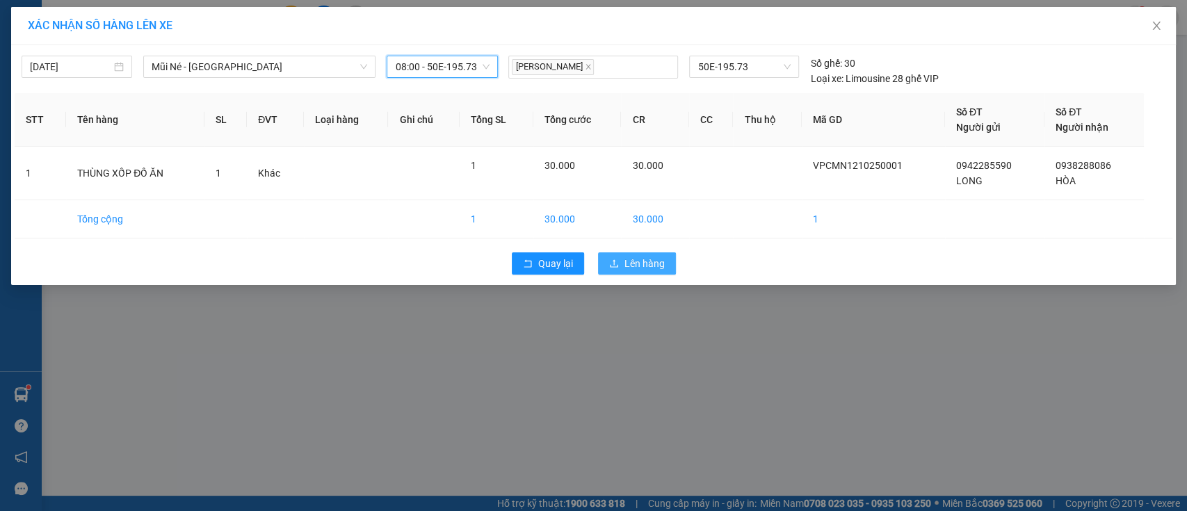
click at [633, 264] on span "Lên hàng" at bounding box center [645, 263] width 40 height 15
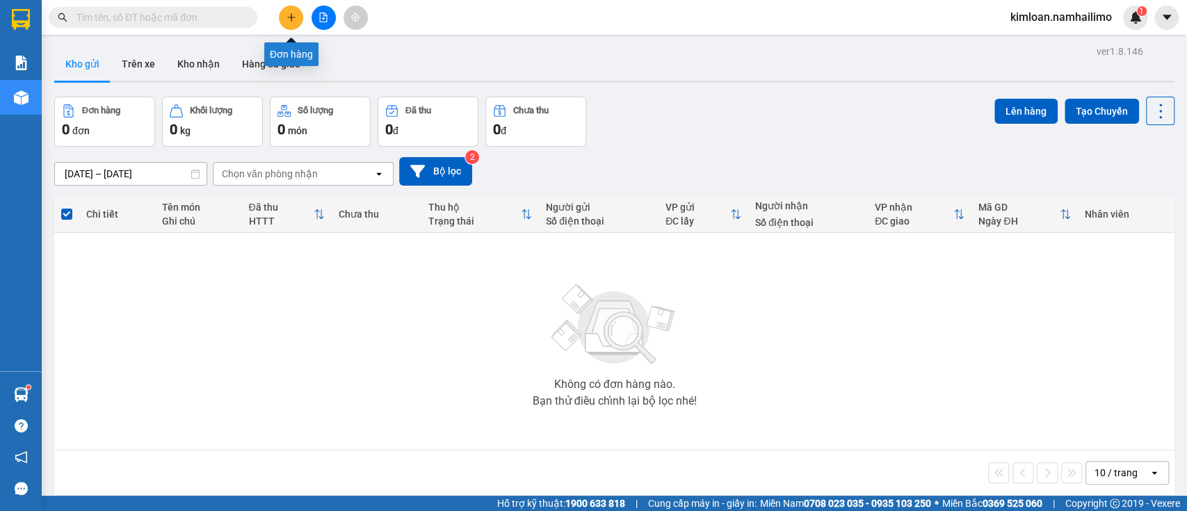
click at [293, 17] on icon "plus" at bounding box center [291, 17] width 8 height 1
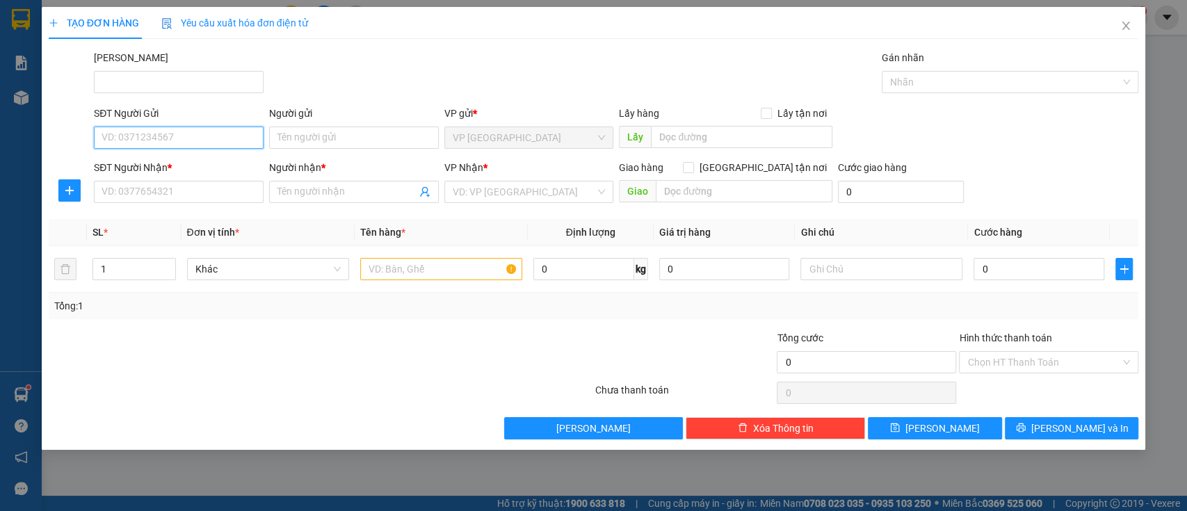
click at [204, 138] on input "SĐT Người Gửi" at bounding box center [179, 138] width 170 height 22
type input "0583055621"
click at [307, 138] on input "Người gửi" at bounding box center [354, 138] width 170 height 22
type input "c"
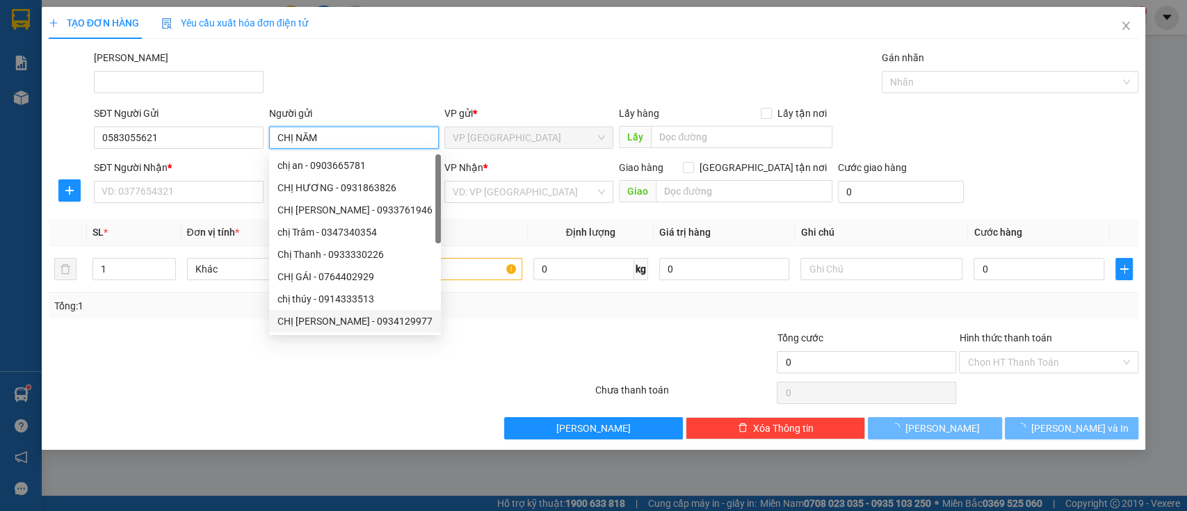
type input "CHỊ NĂM"
click at [282, 379] on div at bounding box center [320, 393] width 547 height 28
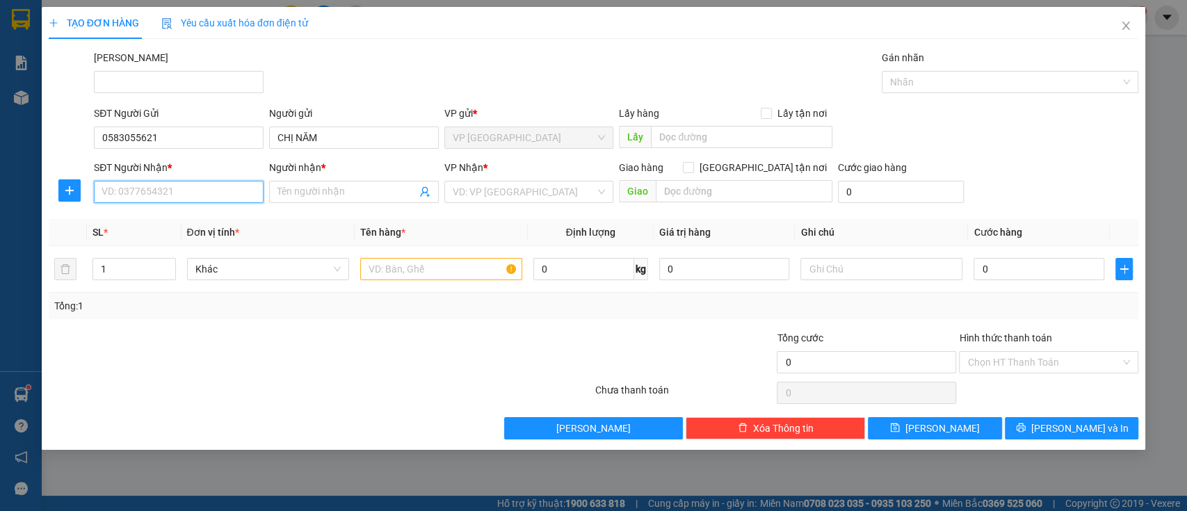
click at [217, 193] on input "SĐT Người Nhận *" at bounding box center [179, 192] width 170 height 22
type input "0938180416"
click at [323, 195] on input "Người nhận *" at bounding box center [346, 191] width 139 height 15
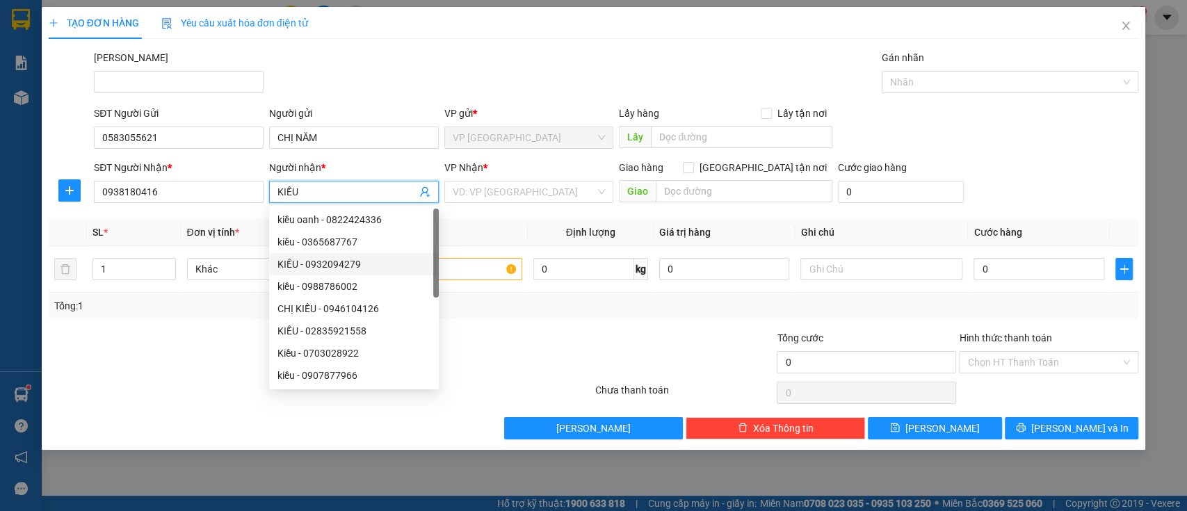
type input "KIỀU"
click at [506, 314] on div "Tổng: 1" at bounding box center [593, 305] width 1079 height 15
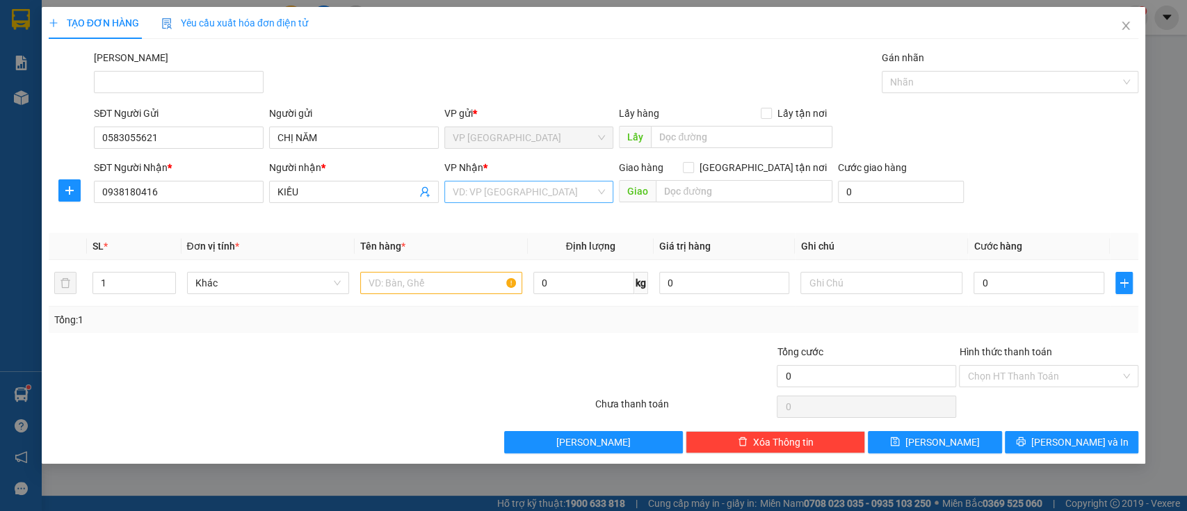
click at [529, 186] on input "search" at bounding box center [524, 192] width 143 height 21
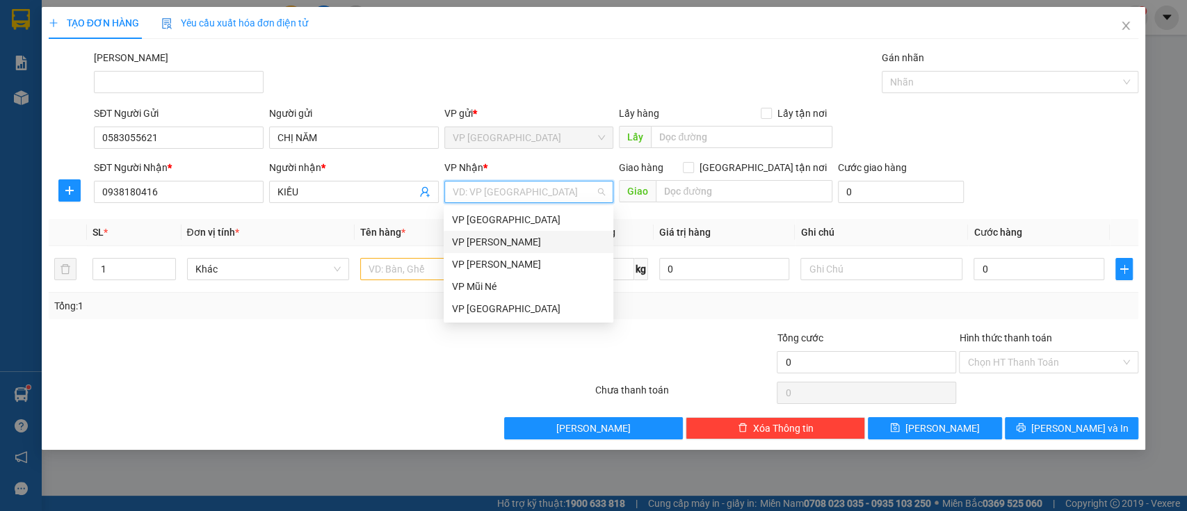
click at [538, 243] on div "VP [PERSON_NAME]" at bounding box center [528, 241] width 153 height 15
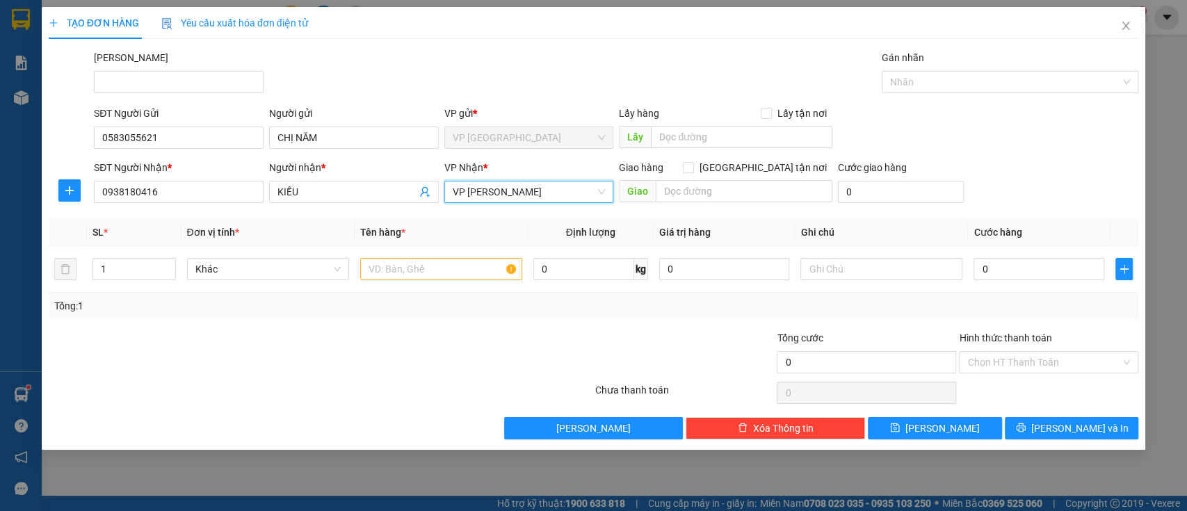
click at [451, 327] on div "Transit Pickup Surcharge Ids Transit Deliver Surcharge Ids Transit Deliver Surc…" at bounding box center [594, 244] width 1090 height 389
click at [410, 270] on input "text" at bounding box center [441, 269] width 162 height 22
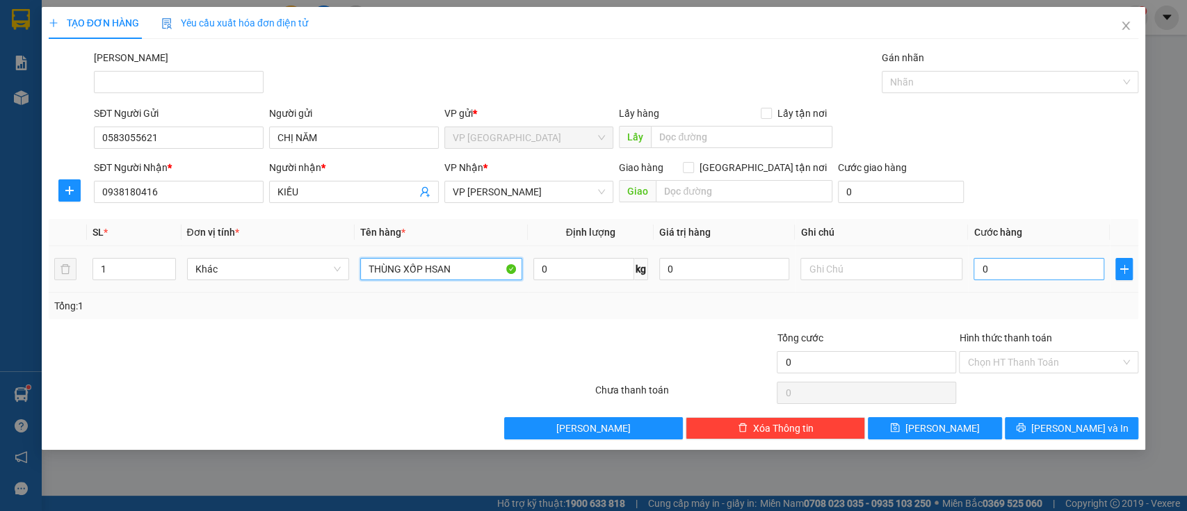
type input "THÙNG XỐP HSAN"
click at [1038, 276] on input "0" at bounding box center [1039, 269] width 131 height 22
type input "004"
type input "4"
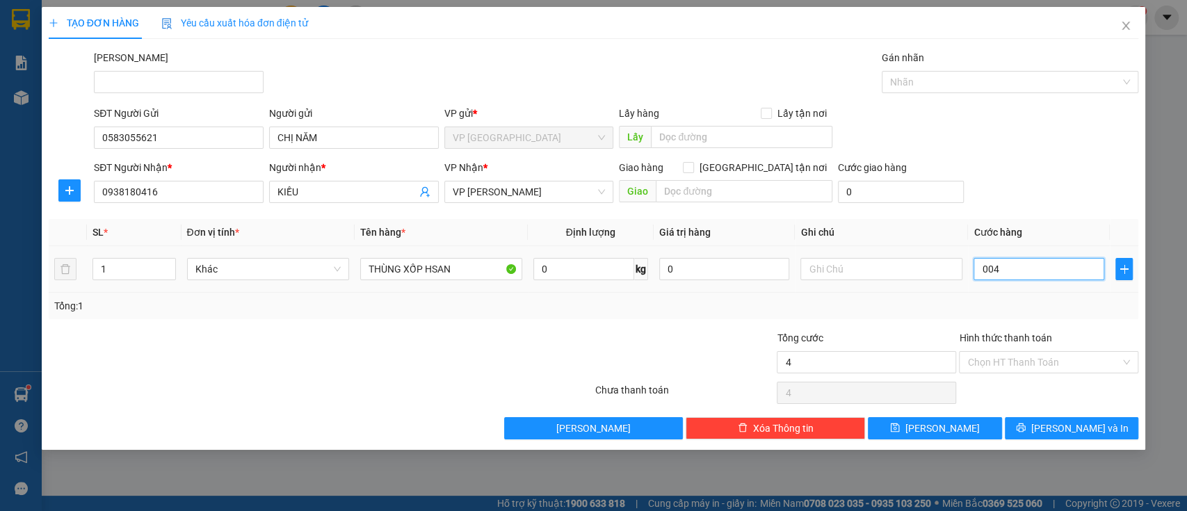
type input "0.040"
type input "40"
click at [1025, 318] on div "Tổng: 1" at bounding box center [594, 306] width 1090 height 26
click at [1028, 364] on input "Hình thức thanh toán" at bounding box center [1043, 362] width 153 height 21
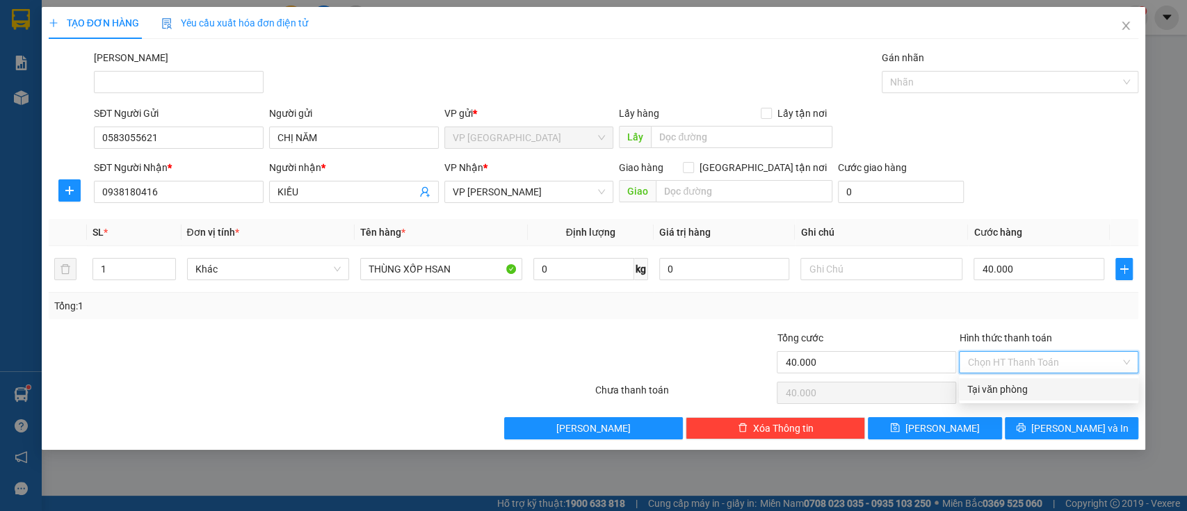
click at [1014, 385] on div "Tại văn phòng" at bounding box center [1048, 389] width 163 height 15
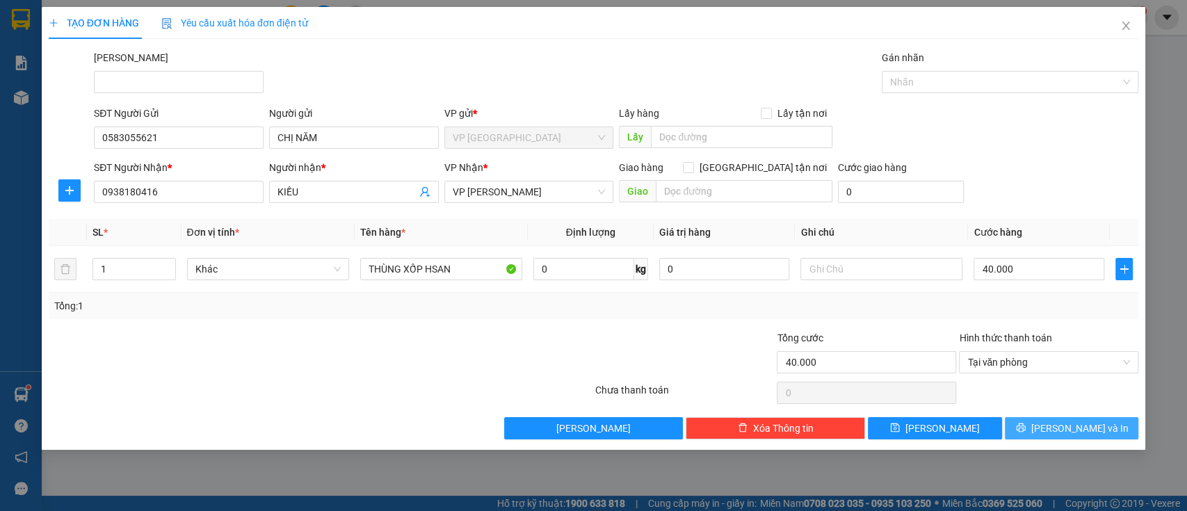
click at [1081, 433] on span "[PERSON_NAME] và In" at bounding box center [1079, 428] width 97 height 15
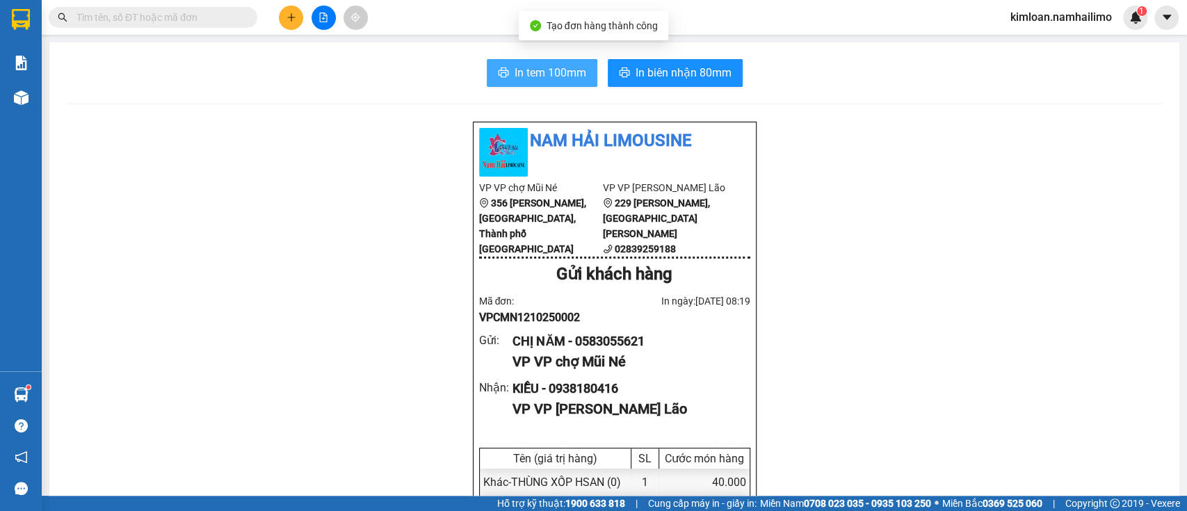
click at [555, 79] on span "In tem 100mm" at bounding box center [551, 72] width 72 height 17
click at [615, 351] on div "CHỊ NĂM - 0583055621" at bounding box center [626, 341] width 226 height 19
click at [593, 398] on div "KIỀU - 0938180416" at bounding box center [626, 388] width 226 height 19
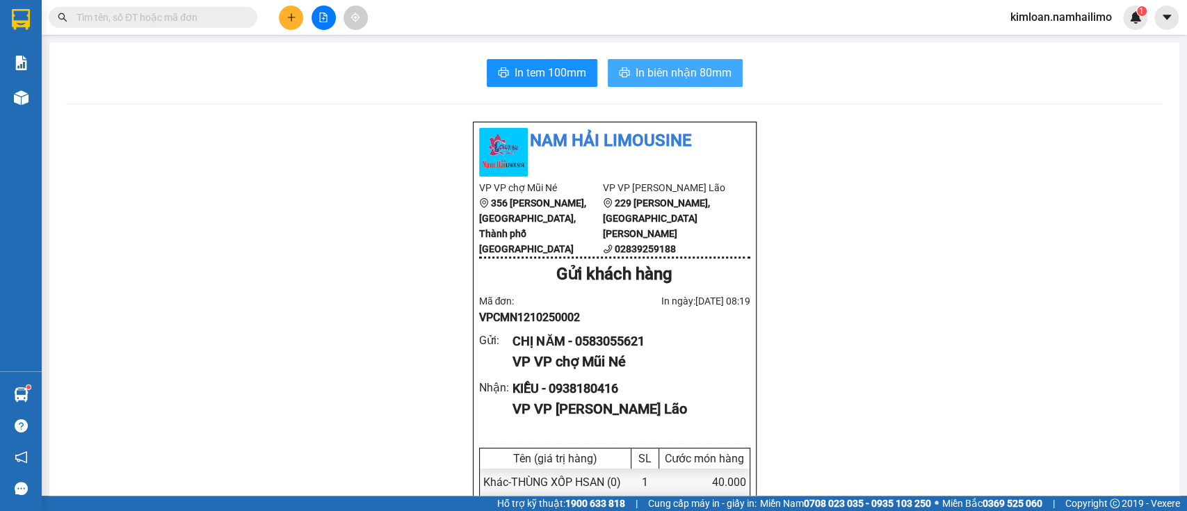
click at [663, 75] on span "In biên nhận 80mm" at bounding box center [684, 72] width 96 height 17
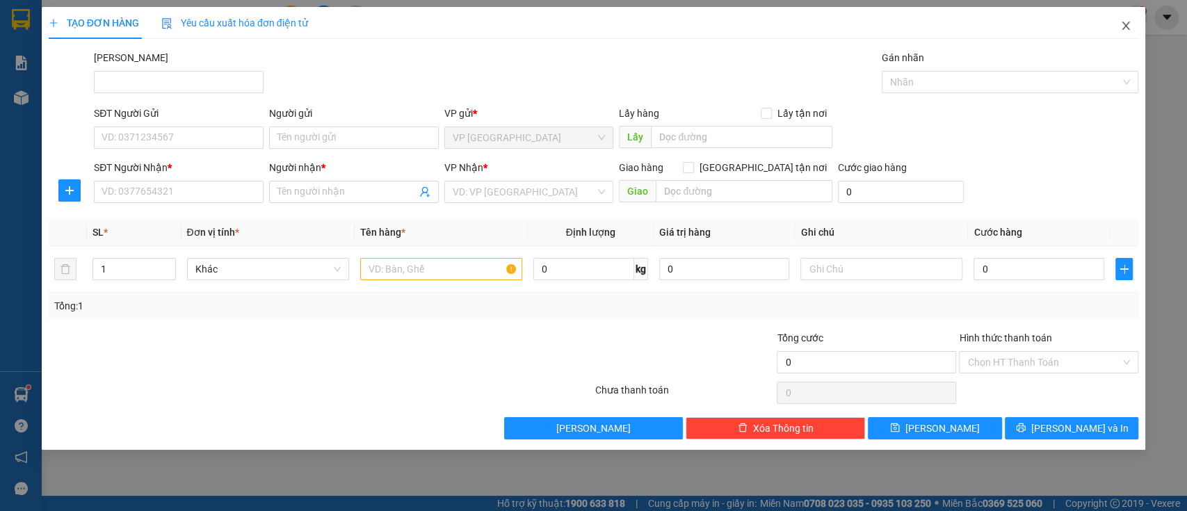
click at [1122, 22] on icon "close" at bounding box center [1125, 25] width 11 height 11
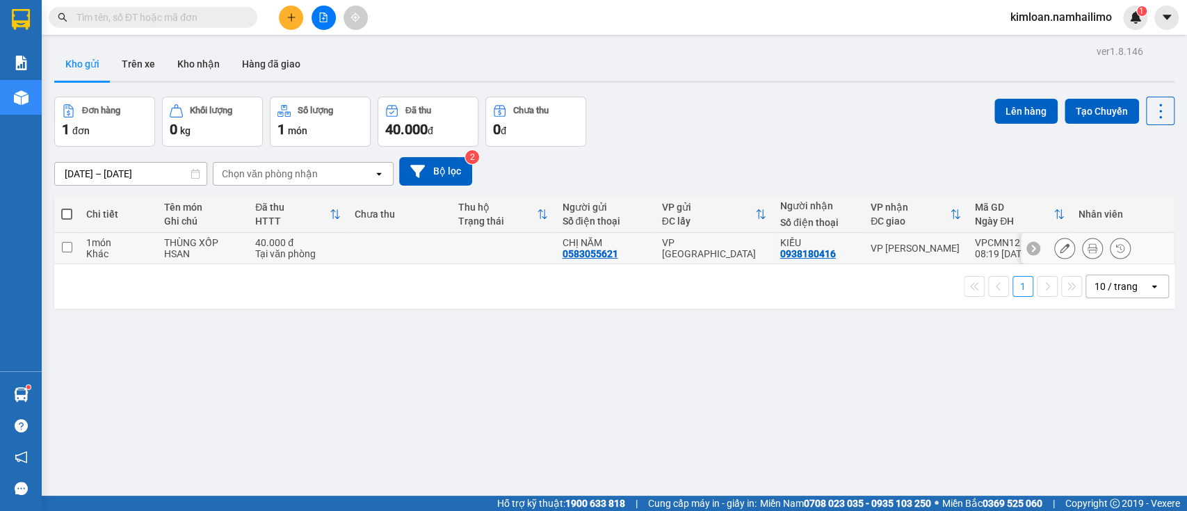
click at [419, 255] on td at bounding box center [400, 248] width 104 height 31
checkbox input "true"
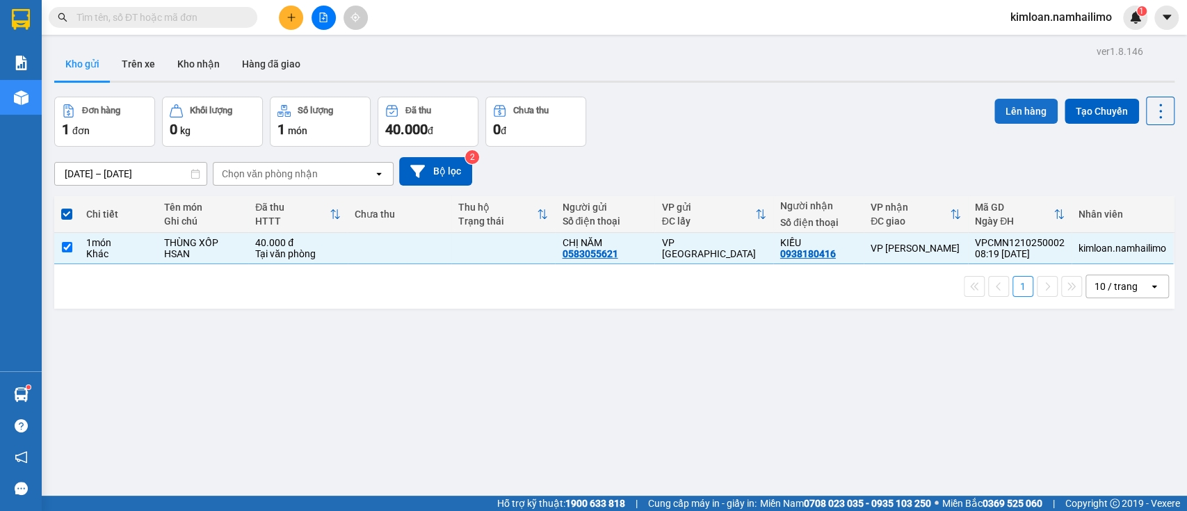
click at [1013, 112] on button "Lên hàng" at bounding box center [1025, 111] width 63 height 25
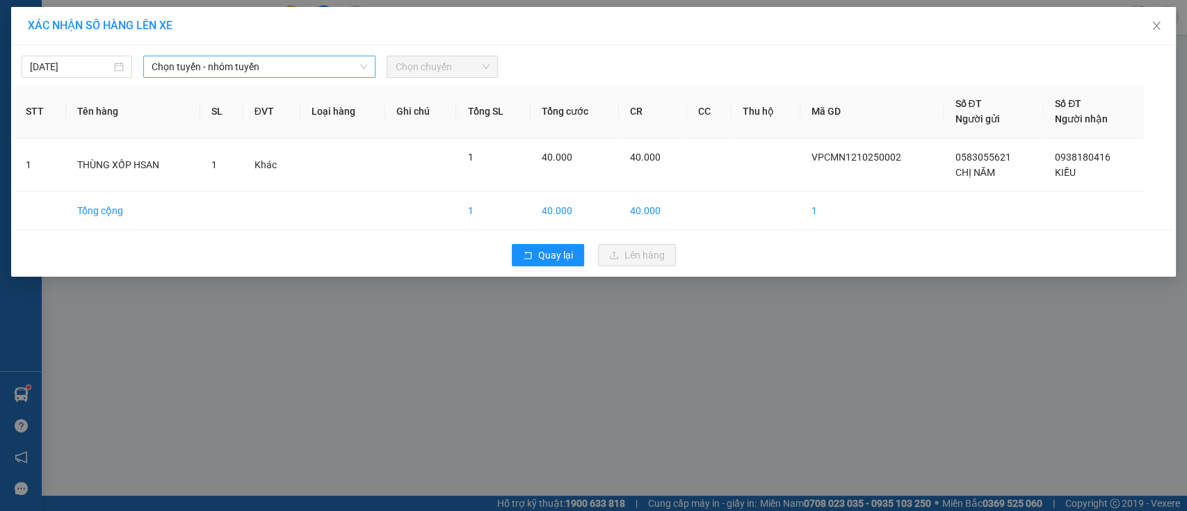
click at [310, 66] on span "Chọn tuyến - nhóm tuyến" at bounding box center [260, 66] width 216 height 21
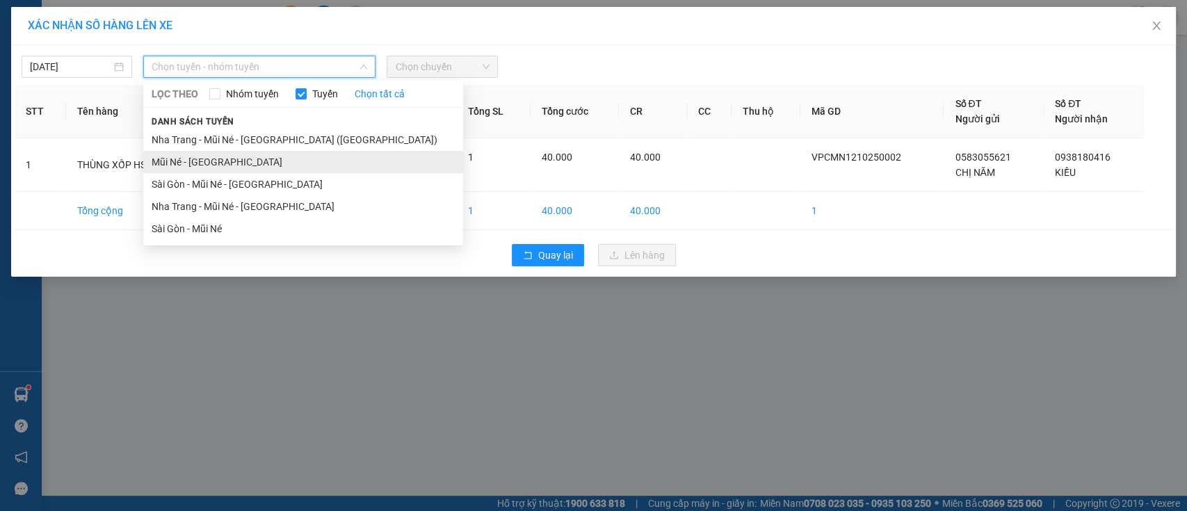
click at [242, 157] on li "Mũi Né - [GEOGRAPHIC_DATA]" at bounding box center [303, 162] width 320 height 22
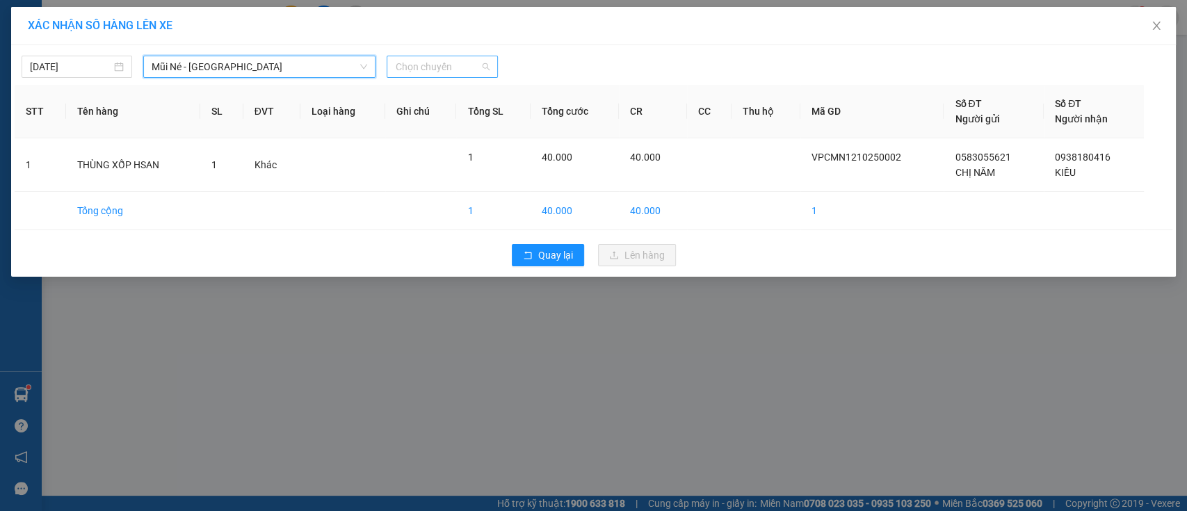
click at [408, 65] on span "Chọn chuyến" at bounding box center [442, 66] width 94 height 21
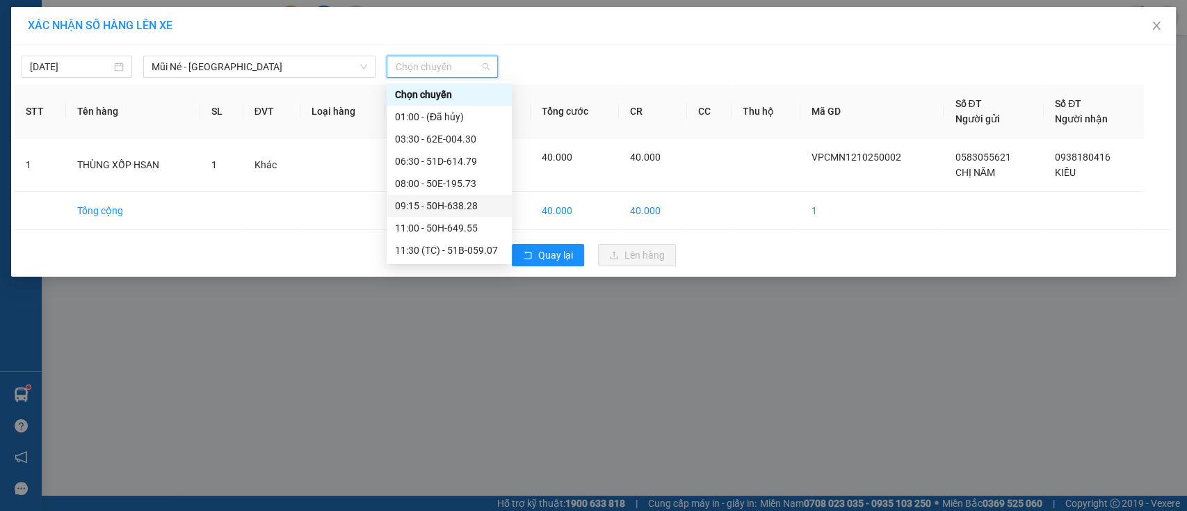
click at [446, 205] on div "09:15 - 50H-638.28" at bounding box center [449, 205] width 108 height 15
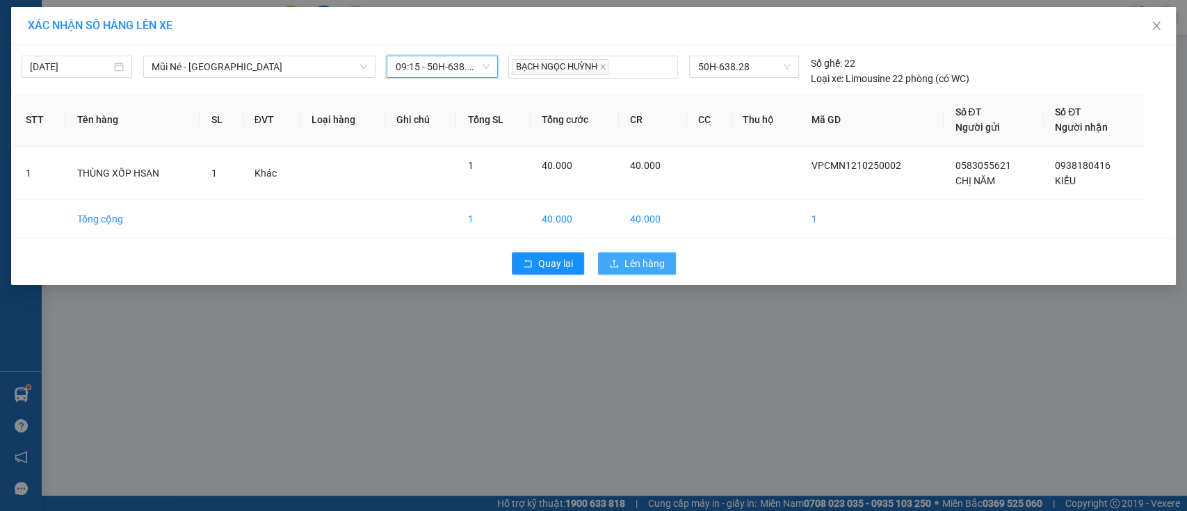
click at [630, 261] on span "Lên hàng" at bounding box center [645, 263] width 40 height 15
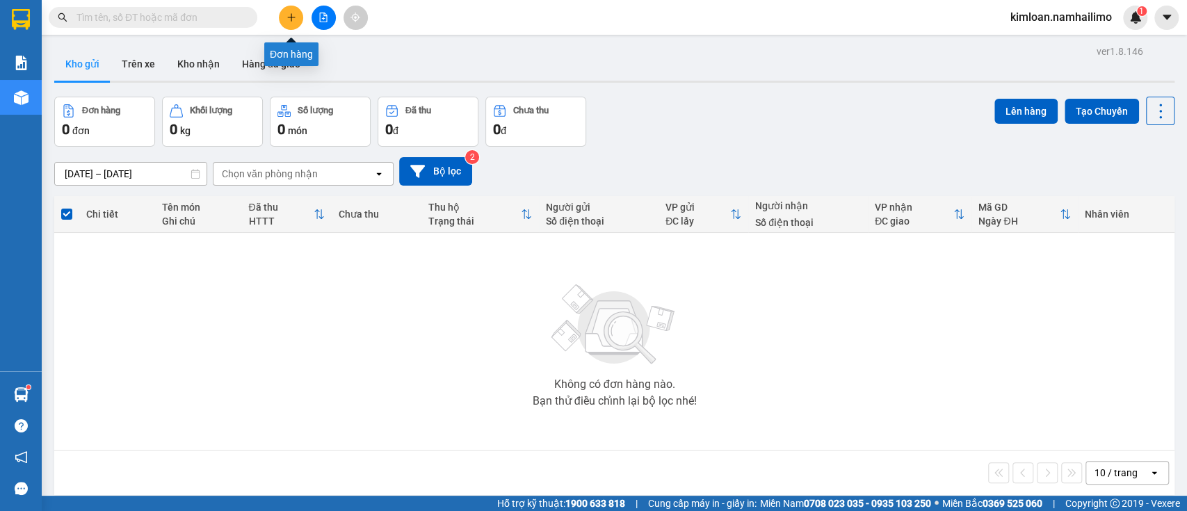
click at [291, 17] on icon "plus" at bounding box center [291, 17] width 8 height 1
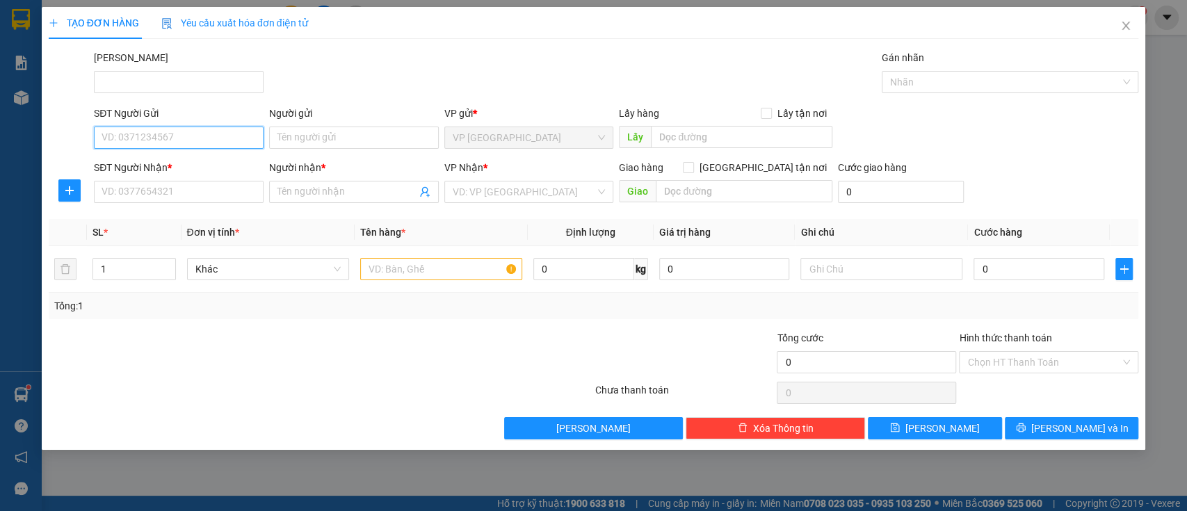
click at [223, 143] on input "SĐT Người Gửi" at bounding box center [179, 138] width 170 height 22
click at [225, 170] on div "0945770760 - [GEOGRAPHIC_DATA]" at bounding box center [180, 165] width 156 height 15
type input "0945770760"
type input "HÀ"
type input "0906768115"
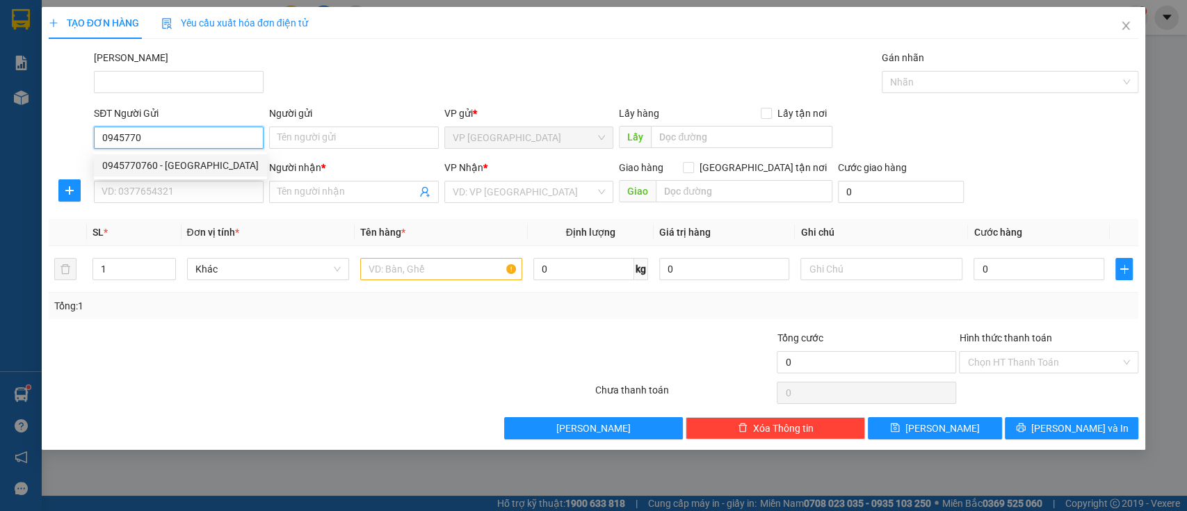
type input "ANH TÚ"
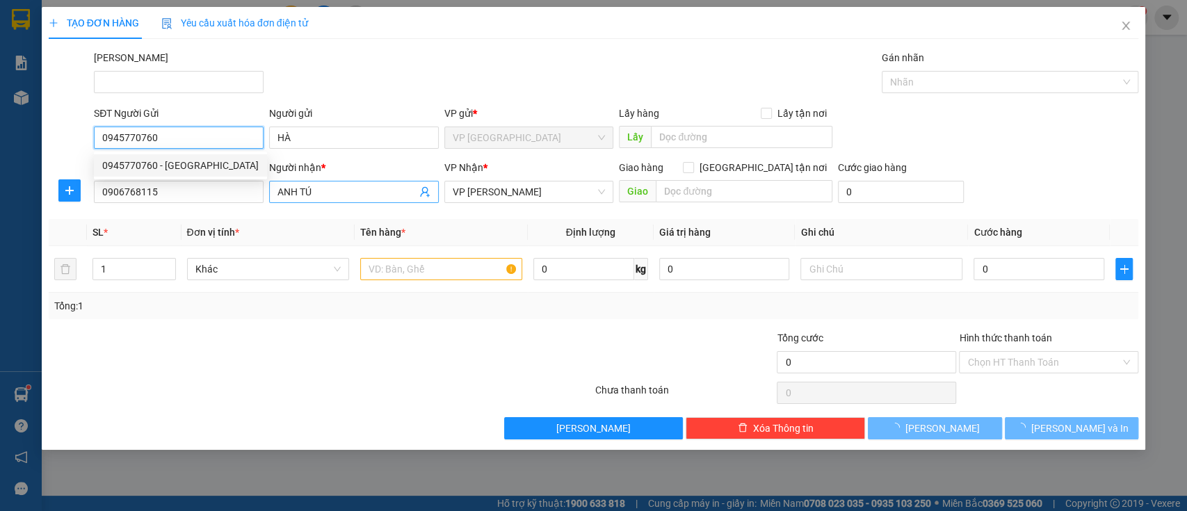
type input "30.000"
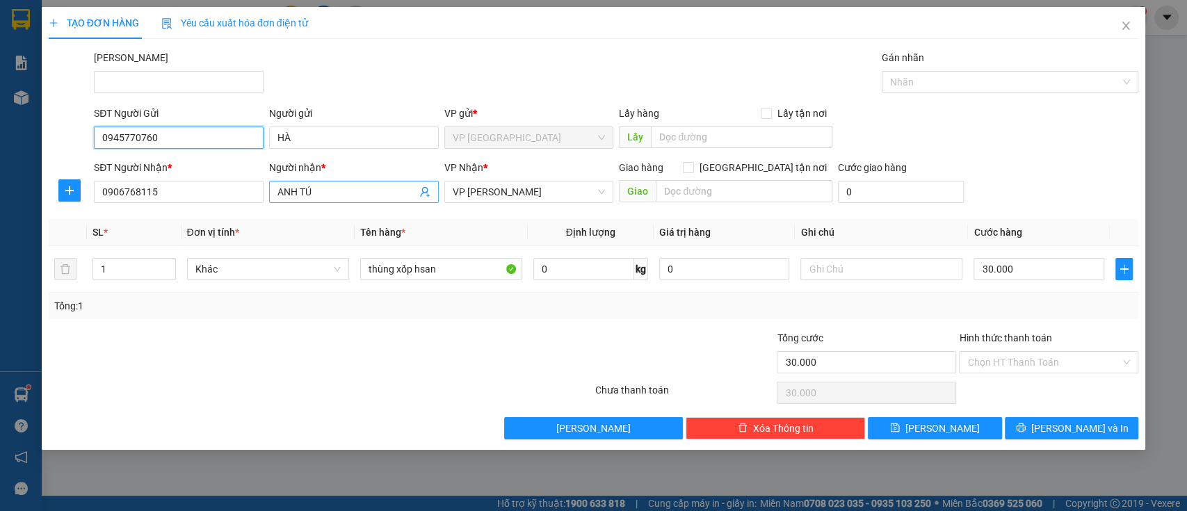
type input "0945770760"
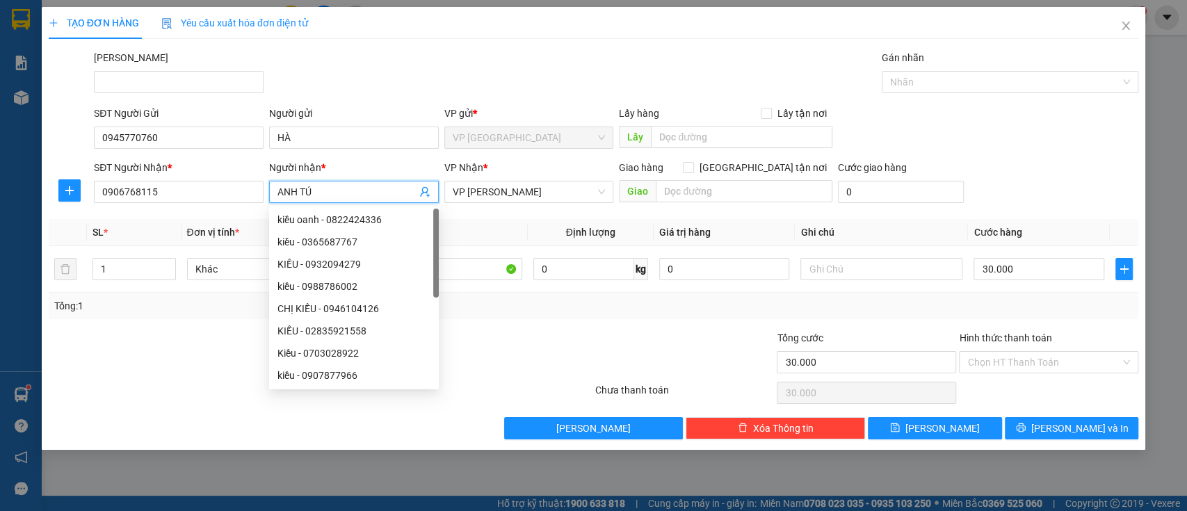
click at [360, 198] on input "ANH TÚ" at bounding box center [346, 191] width 139 height 15
drag, startPoint x: 360, startPoint y: 198, endPoint x: 213, endPoint y: 190, distance: 147.0
click at [213, 190] on div "SĐT Người Nhận * 0906768115 Người nhận * ANH TÚ VP Nhận * VP [PERSON_NAME] Lão …" at bounding box center [616, 184] width 1050 height 49
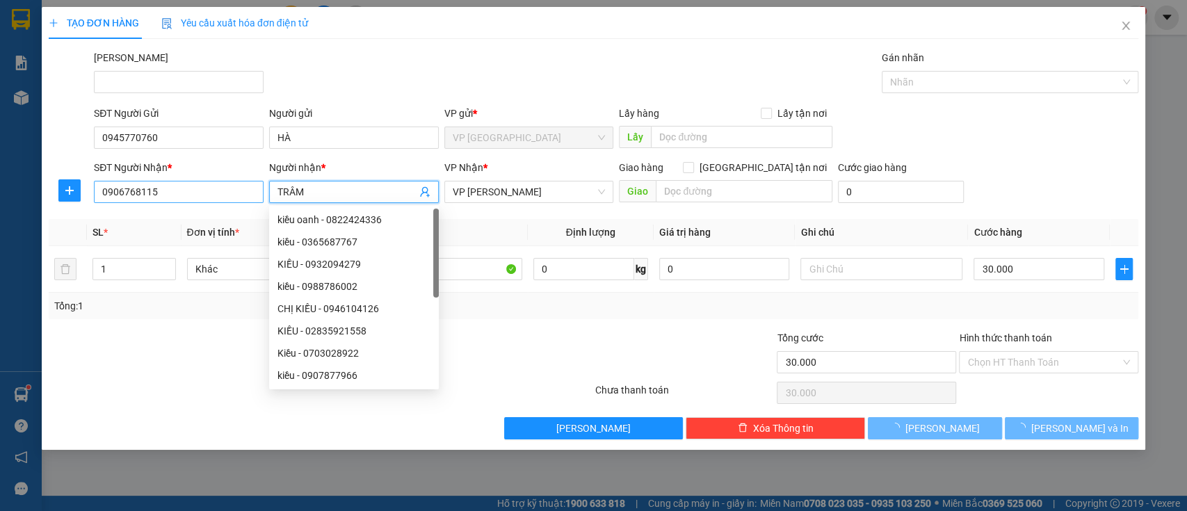
type input "TRÂM"
click at [199, 202] on input "0906768115" at bounding box center [179, 192] width 170 height 22
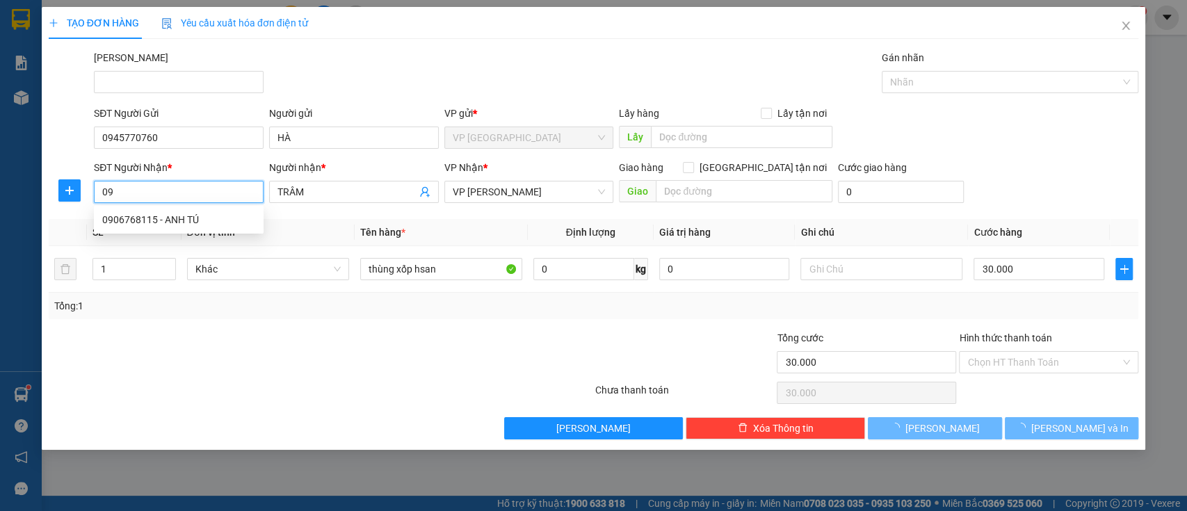
type input "0"
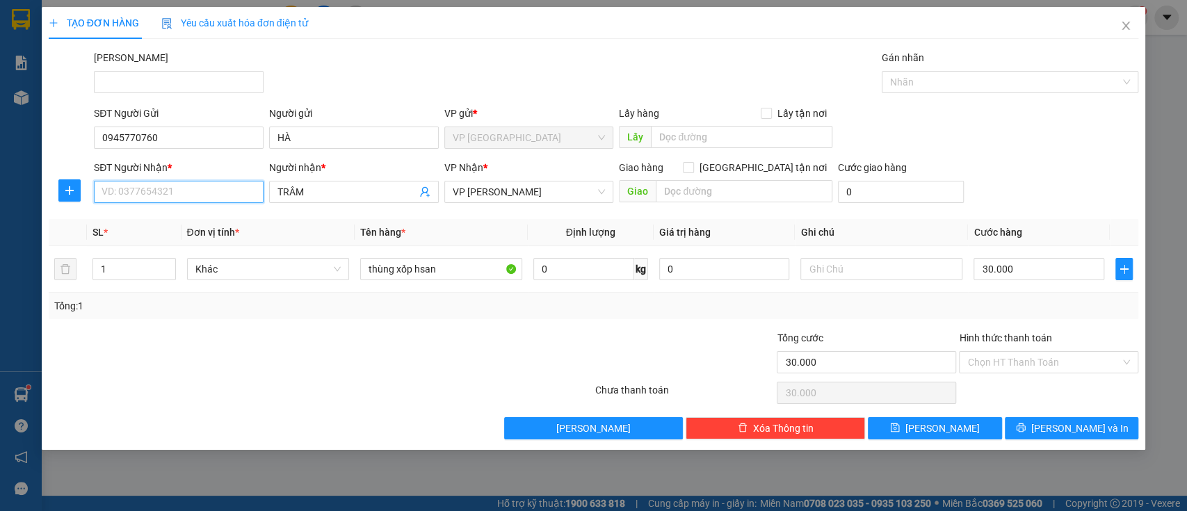
click at [182, 188] on input "SĐT Người Nhận *" at bounding box center [179, 192] width 170 height 22
type input "0941118811"
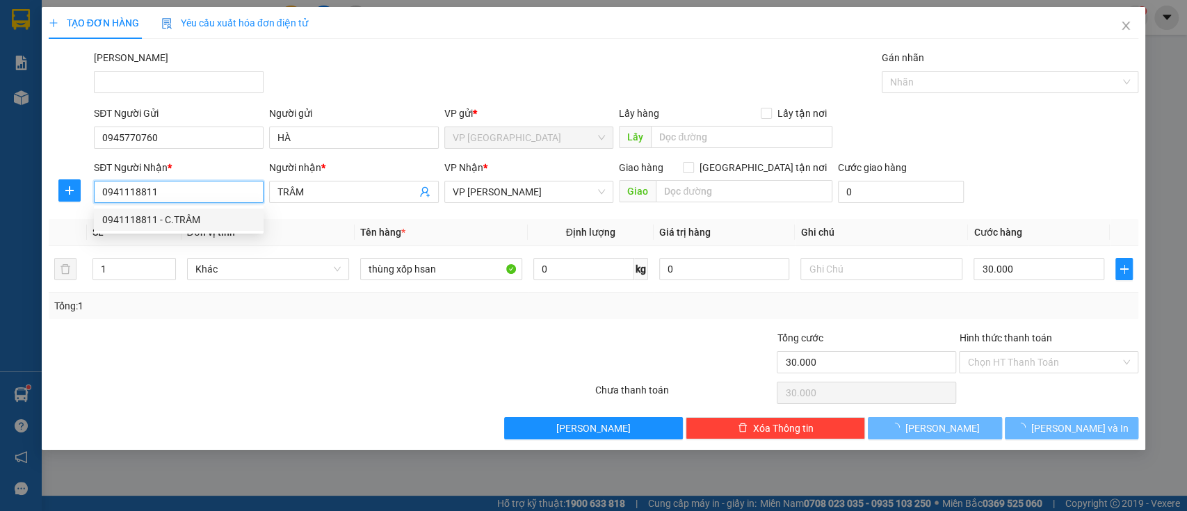
drag, startPoint x: 193, startPoint y: 221, endPoint x: 304, endPoint y: 241, distance: 112.3
click at [194, 221] on div "0941118811 - C.TRÂM" at bounding box center [178, 219] width 153 height 15
type input "C.TRÂM"
type input "40.000"
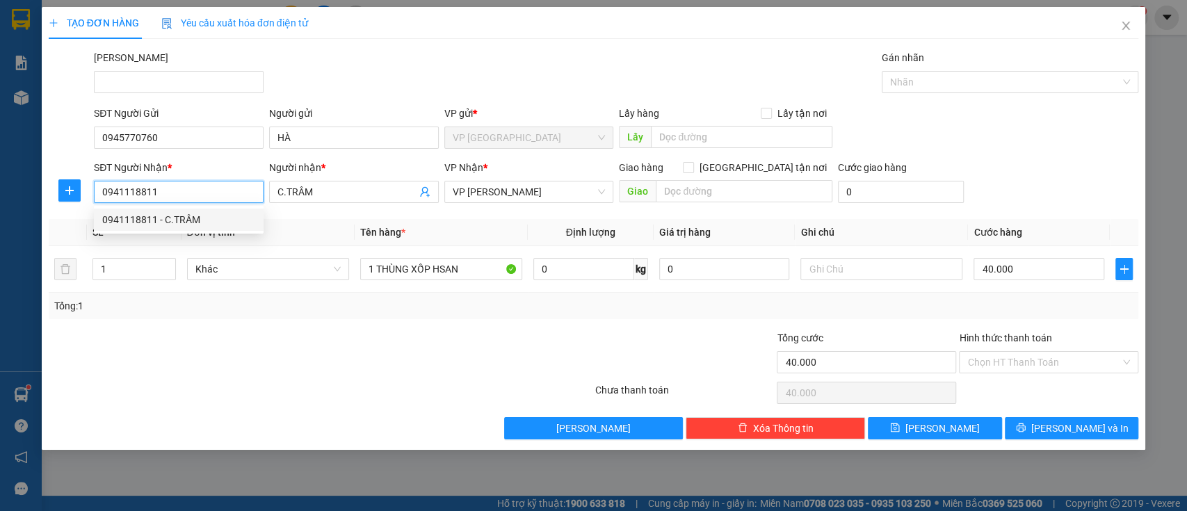
type input "0941118811"
click at [422, 375] on div at bounding box center [503, 354] width 182 height 49
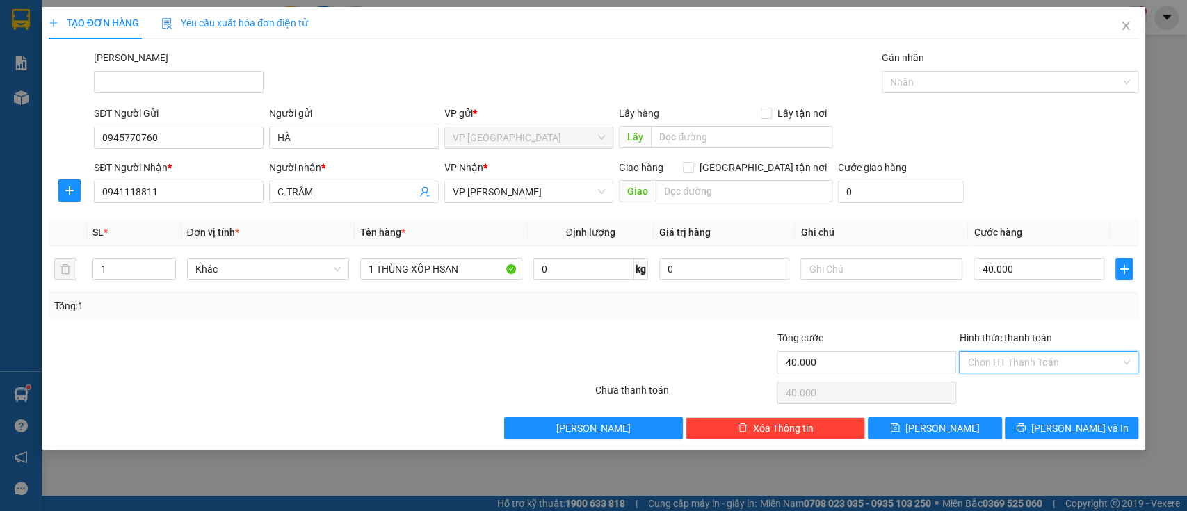
click at [992, 363] on input "Hình thức thanh toán" at bounding box center [1043, 362] width 153 height 21
click at [990, 389] on div "Tại văn phòng" at bounding box center [1048, 389] width 163 height 15
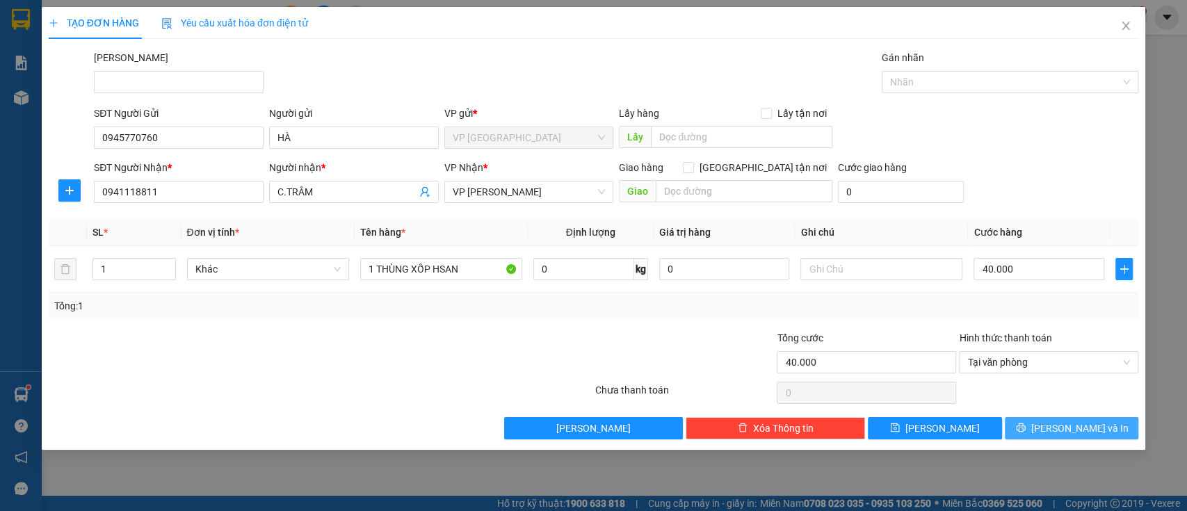
click at [1073, 432] on span "[PERSON_NAME] và In" at bounding box center [1079, 428] width 97 height 15
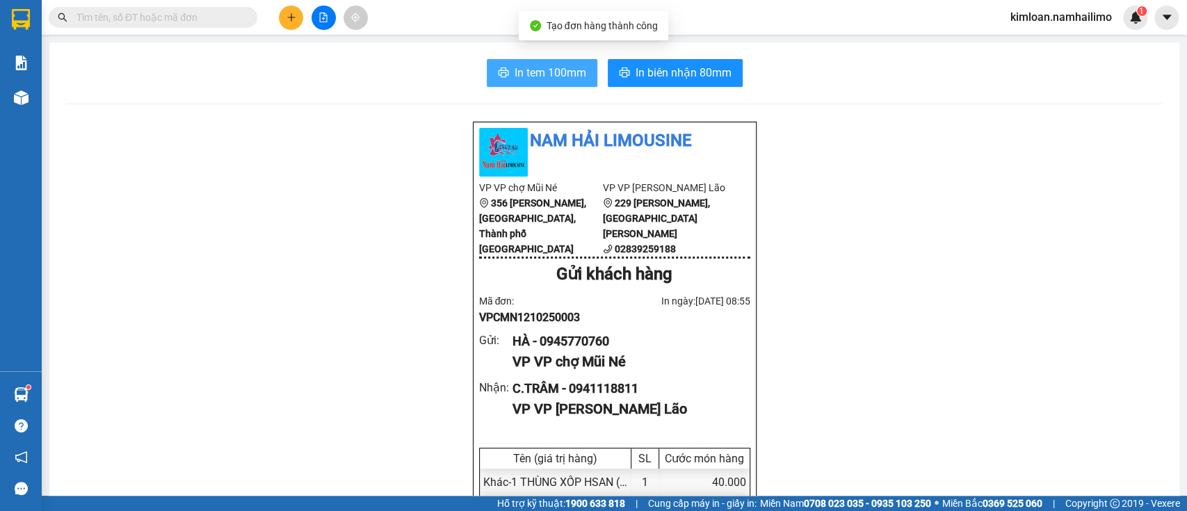
click at [560, 81] on button "In tem 100mm" at bounding box center [542, 73] width 111 height 28
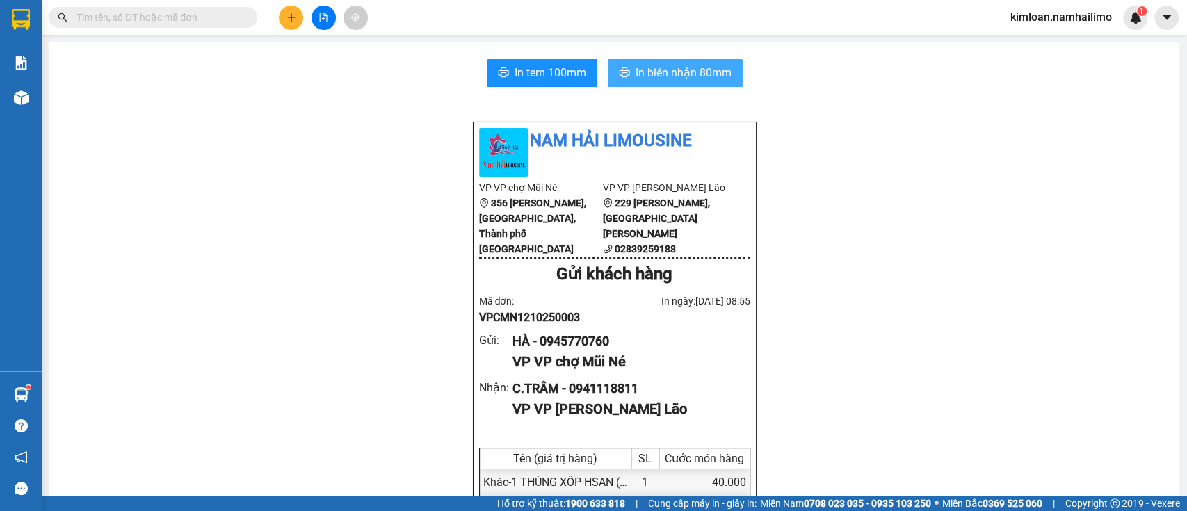
click at [640, 70] on span "In biên nhận 80mm" at bounding box center [684, 72] width 96 height 17
